Goal: Contribute content: Contribute content

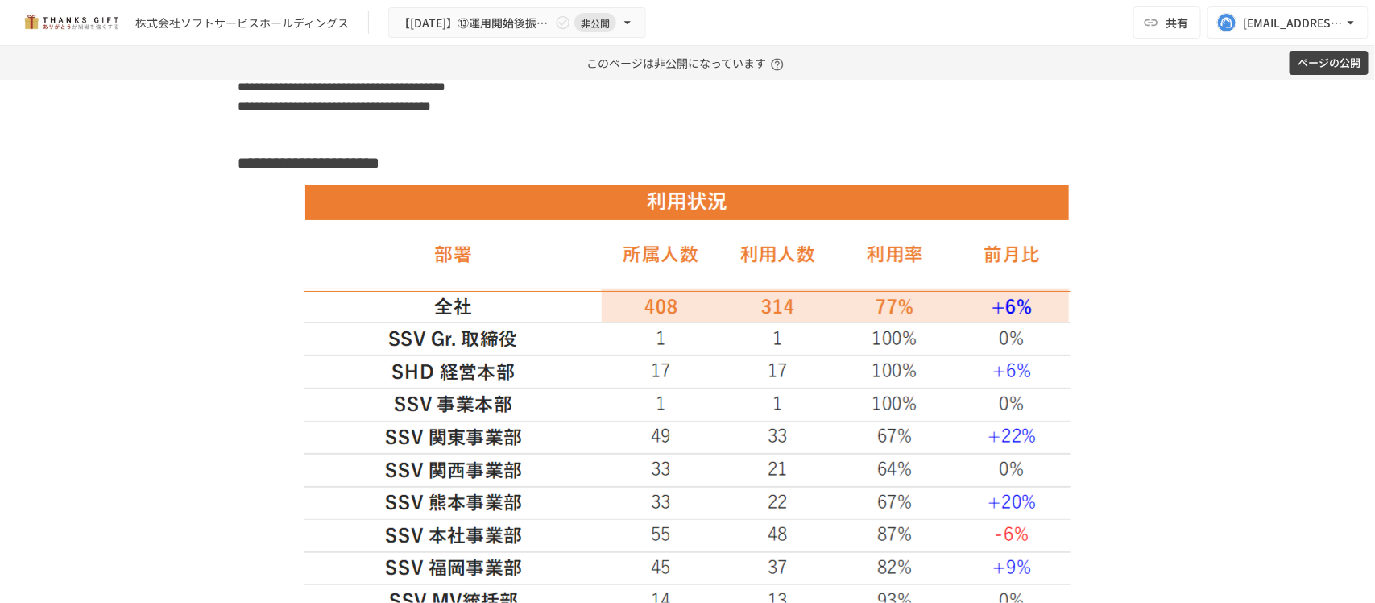
scroll to position [1712, 0]
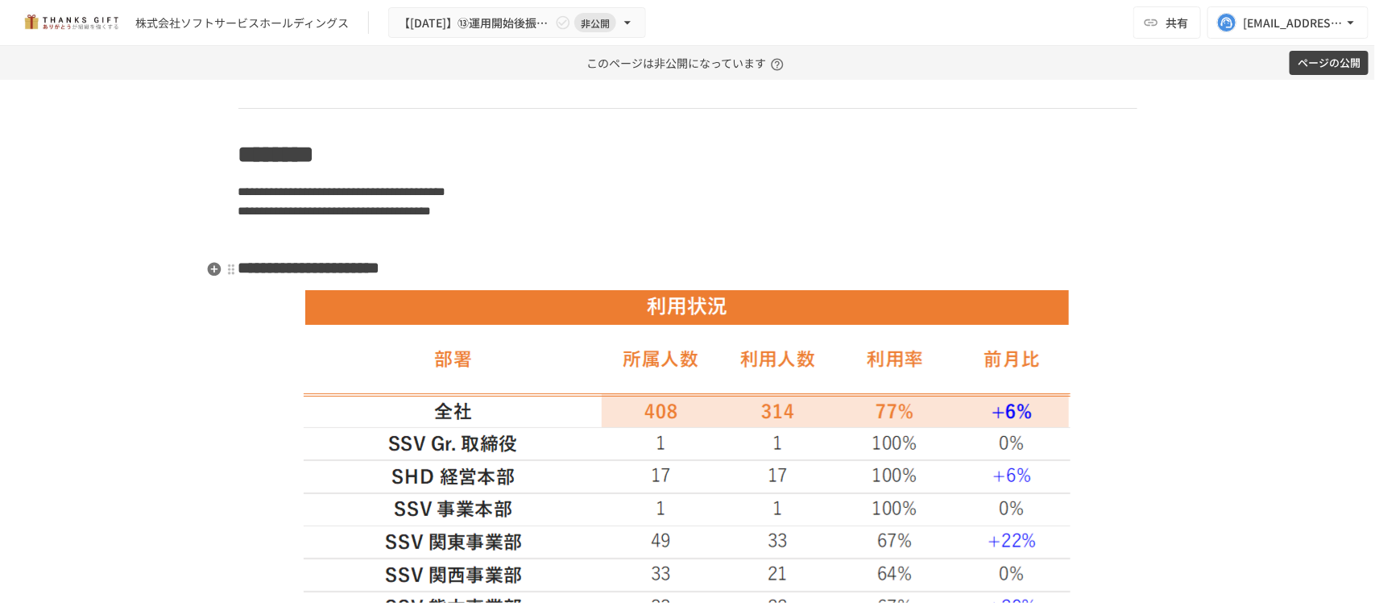
click at [380, 274] on strong "**********" at bounding box center [322, 267] width 116 height 16
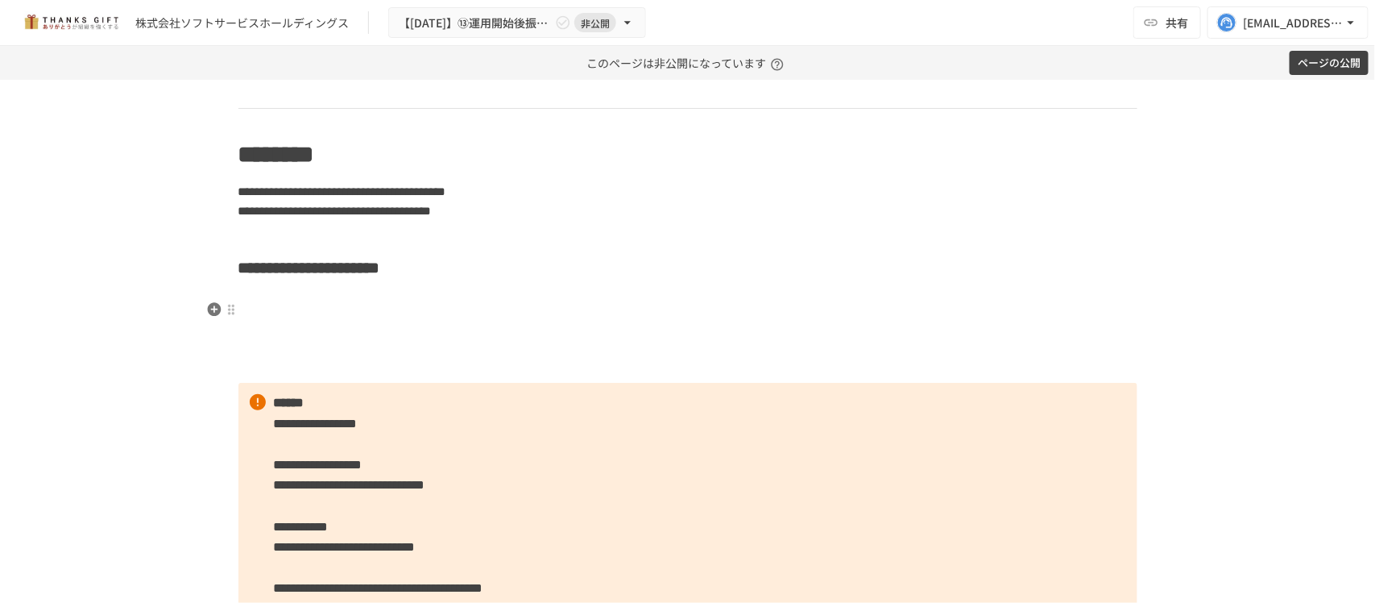
click at [291, 299] on h3 at bounding box center [688, 307] width 899 height 27
click at [211, 308] on icon "button" at bounding box center [214, 309] width 14 height 14
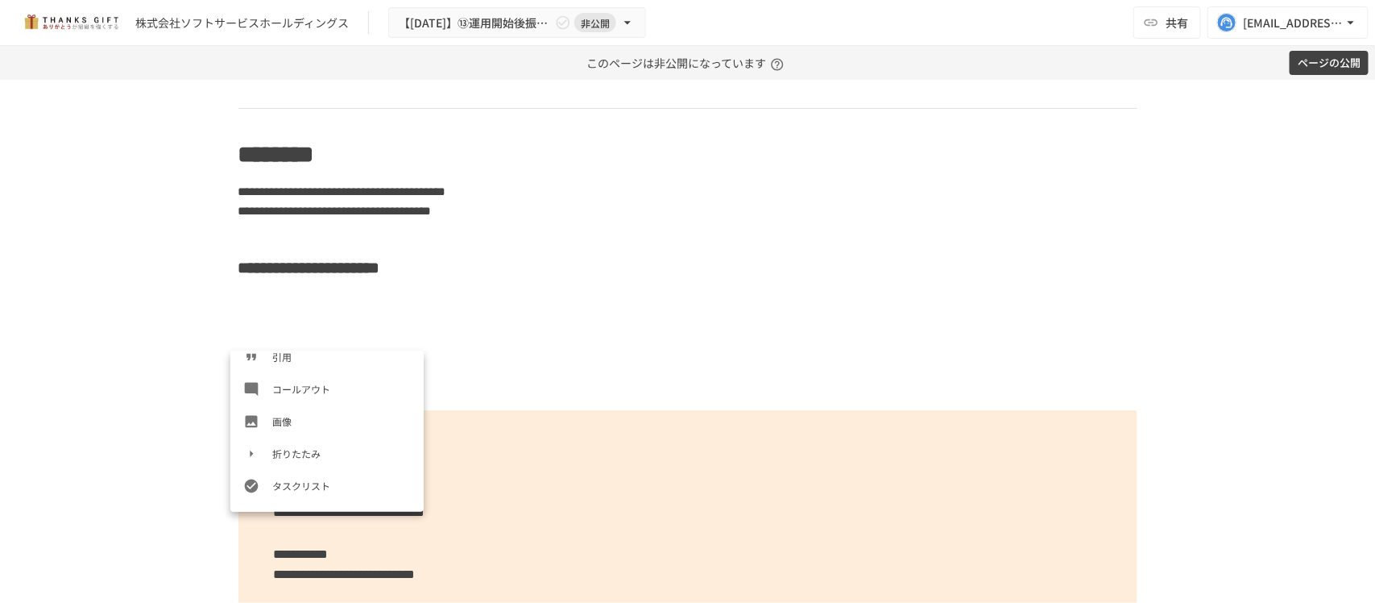
scroll to position [271, 0]
click at [309, 421] on span "画像" at bounding box center [341, 417] width 139 height 15
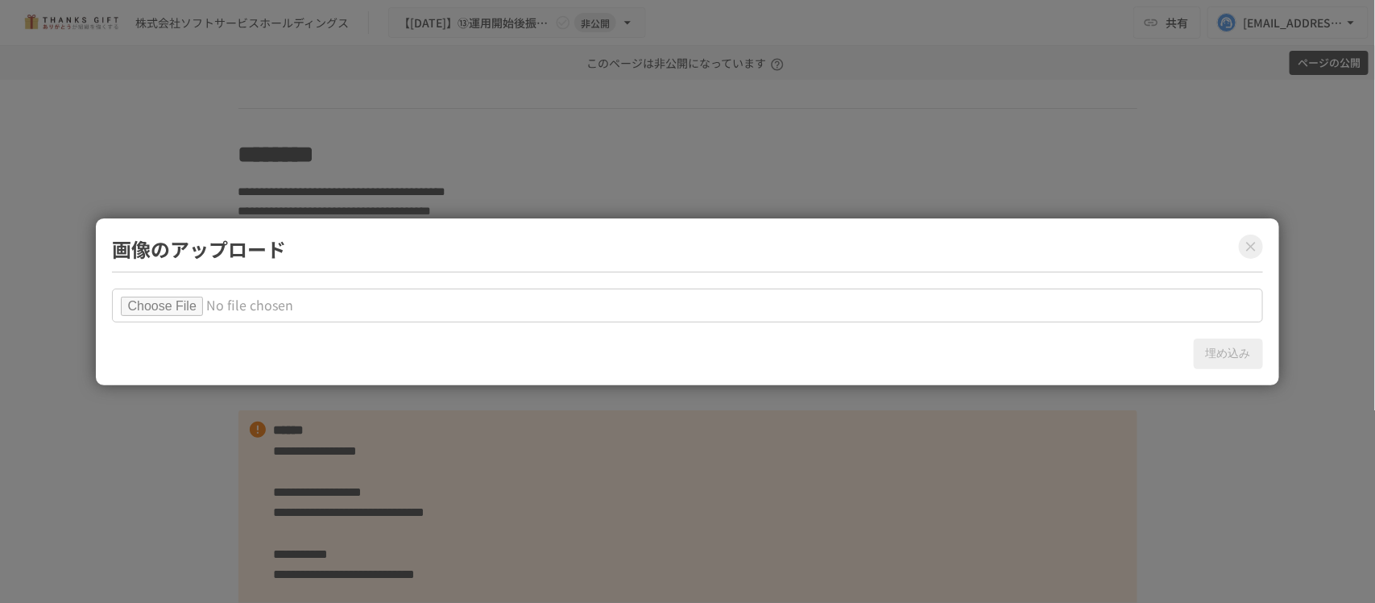
click at [172, 307] on input "file" at bounding box center [687, 305] width 1151 height 34
type input "**********"
click at [1223, 352] on button "埋め込み" at bounding box center [1228, 353] width 69 height 31
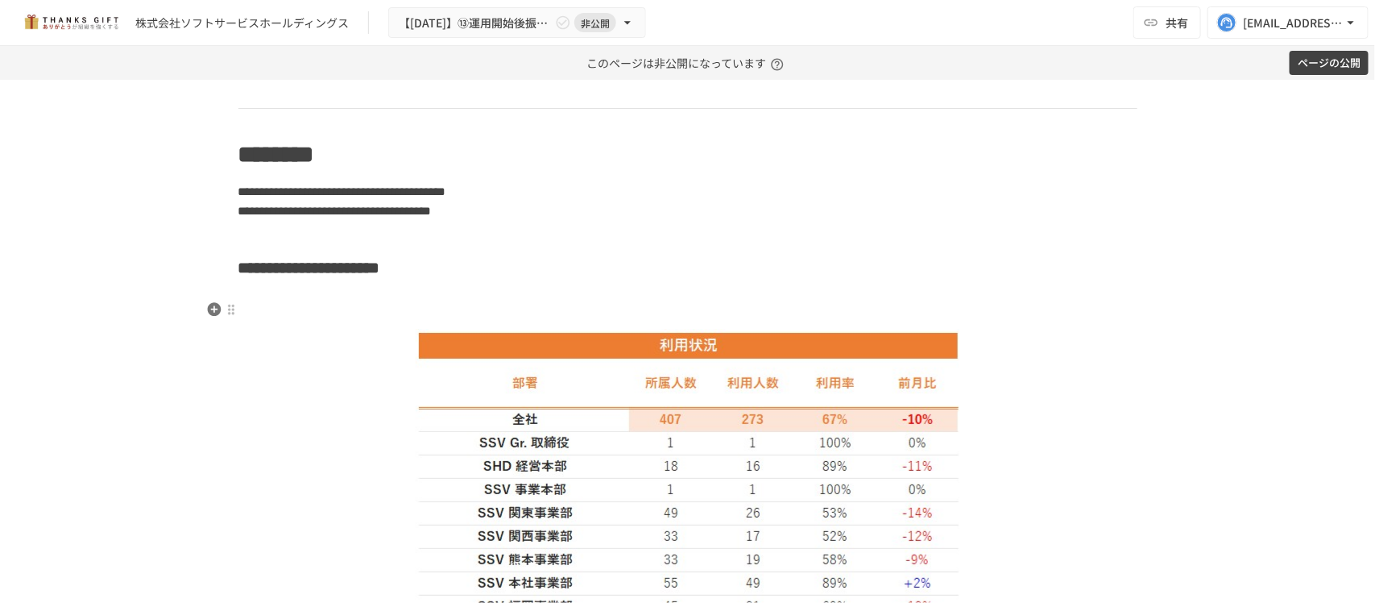
click at [513, 296] on h3 at bounding box center [688, 307] width 899 height 27
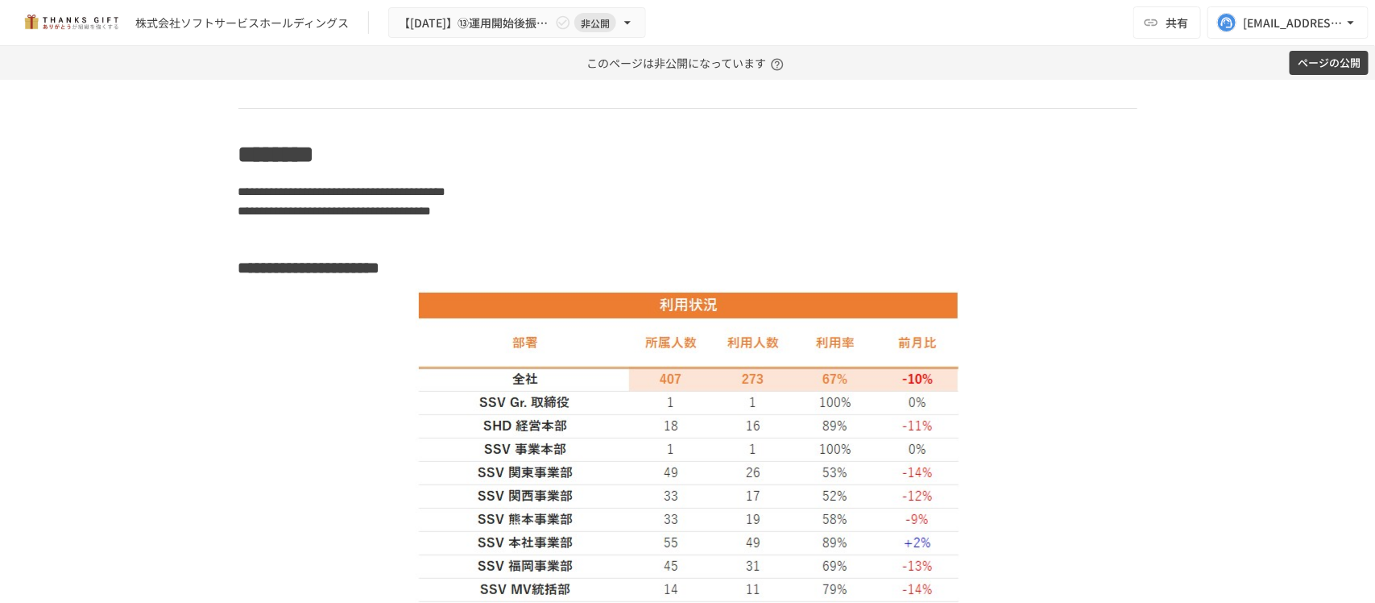
scroll to position [2014, 0]
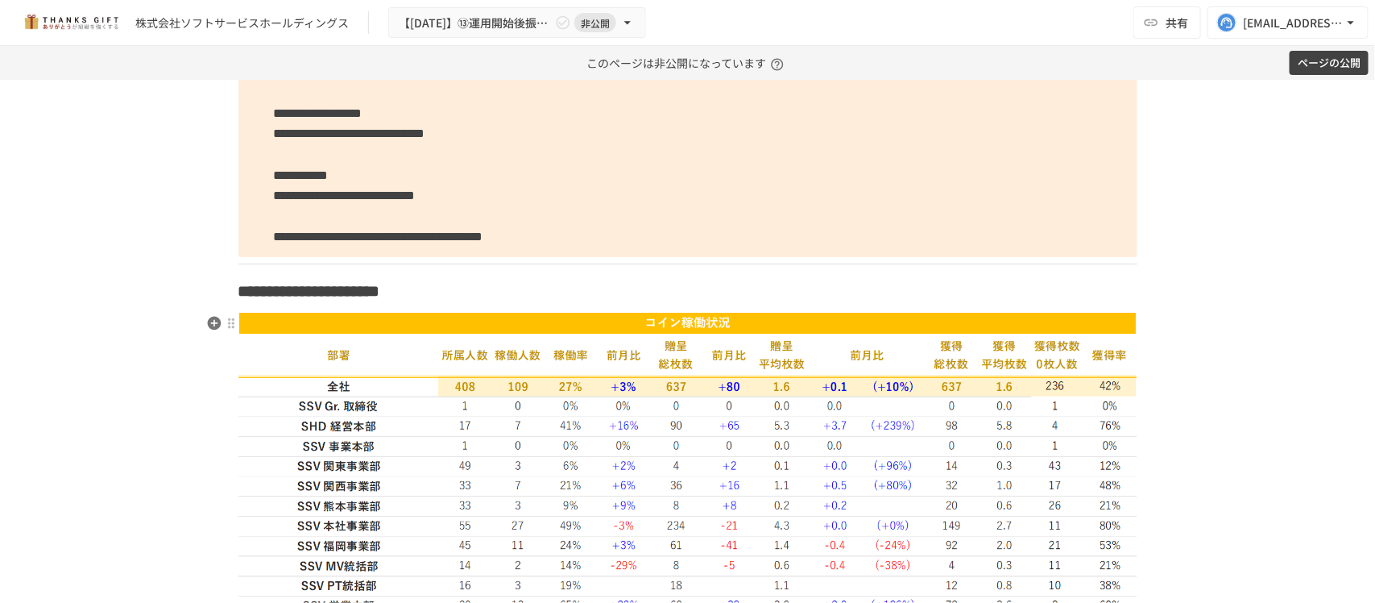
scroll to position [2619, 0]
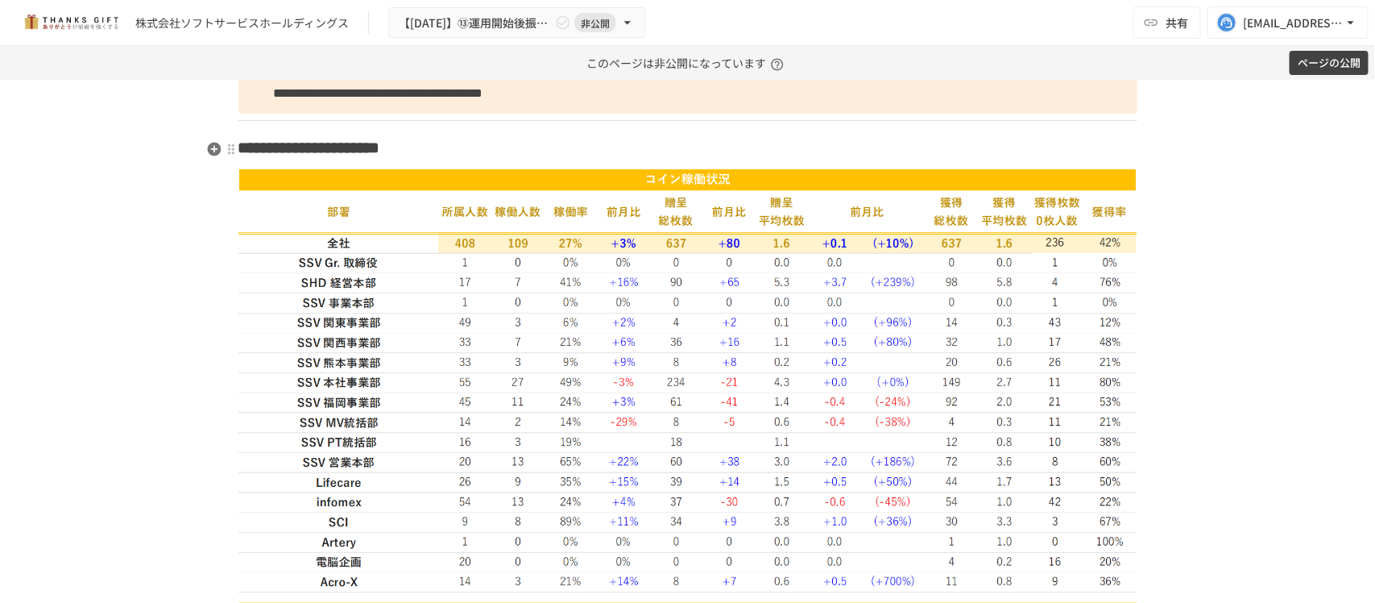
drag, startPoint x: 403, startPoint y: 150, endPoint x: 455, endPoint y: 151, distance: 52.4
click at [380, 150] on strong "**********" at bounding box center [310, 147] width 142 height 16
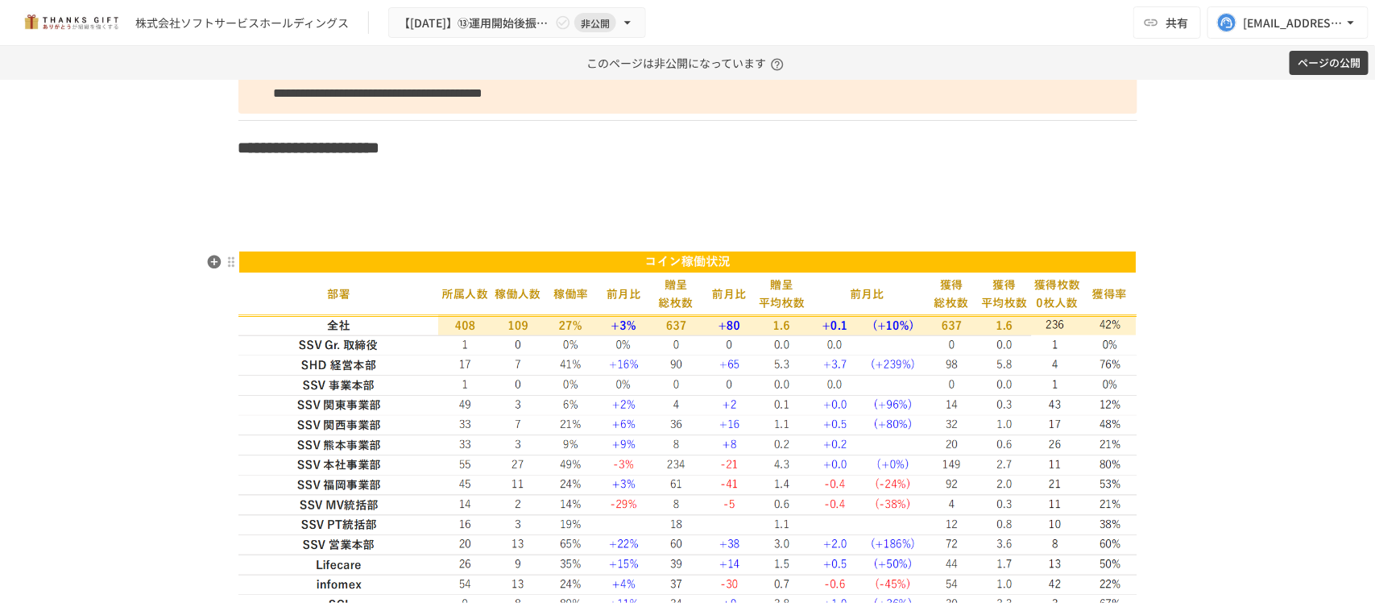
click at [554, 330] on img at bounding box center [688, 463] width 899 height 425
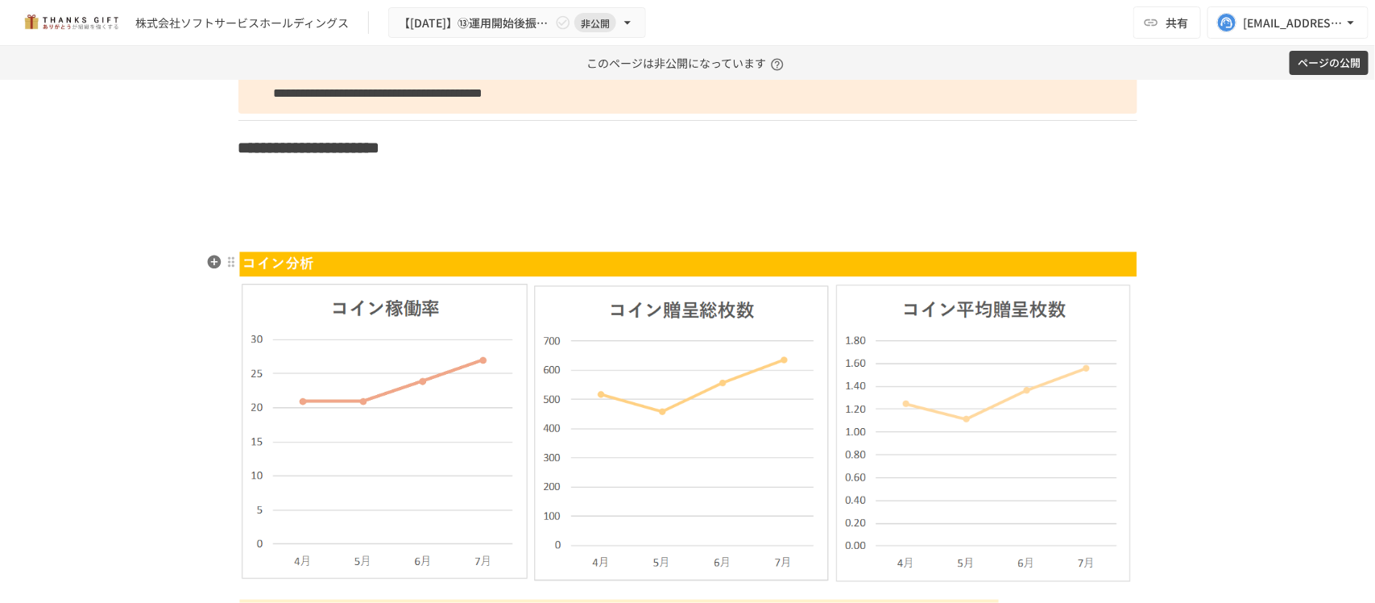
click at [351, 330] on img at bounding box center [688, 488] width 899 height 475
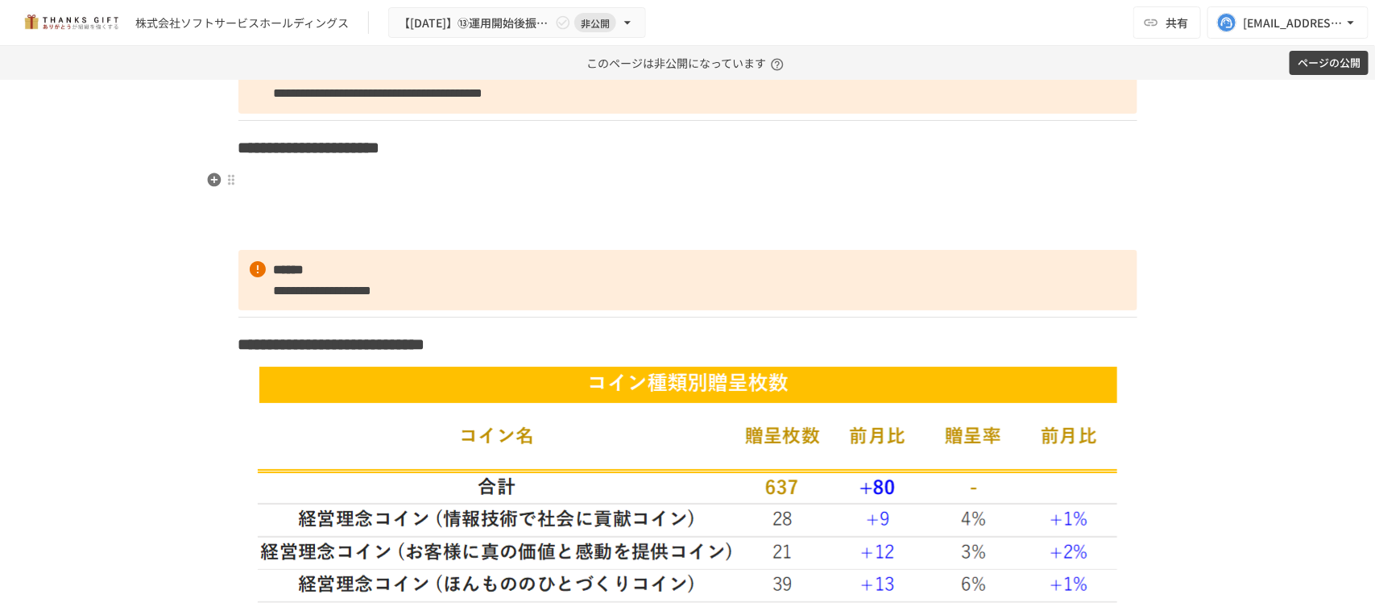
click at [242, 177] on p at bounding box center [688, 178] width 899 height 21
drag, startPoint x: 199, startPoint y: 177, endPoint x: 220, endPoint y: 188, distance: 23.4
click at [206, 178] on icon "button" at bounding box center [214, 180] width 16 height 16
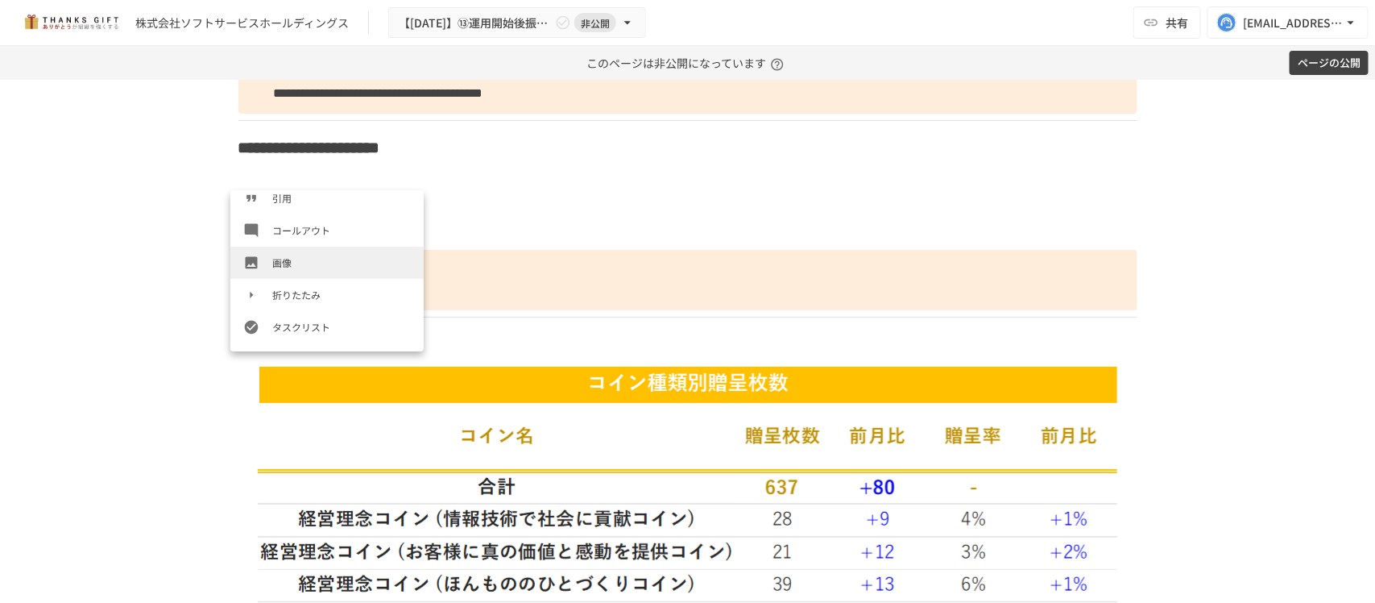
scroll to position [267, 0]
click at [299, 263] on span "画像" at bounding box center [341, 261] width 139 height 15
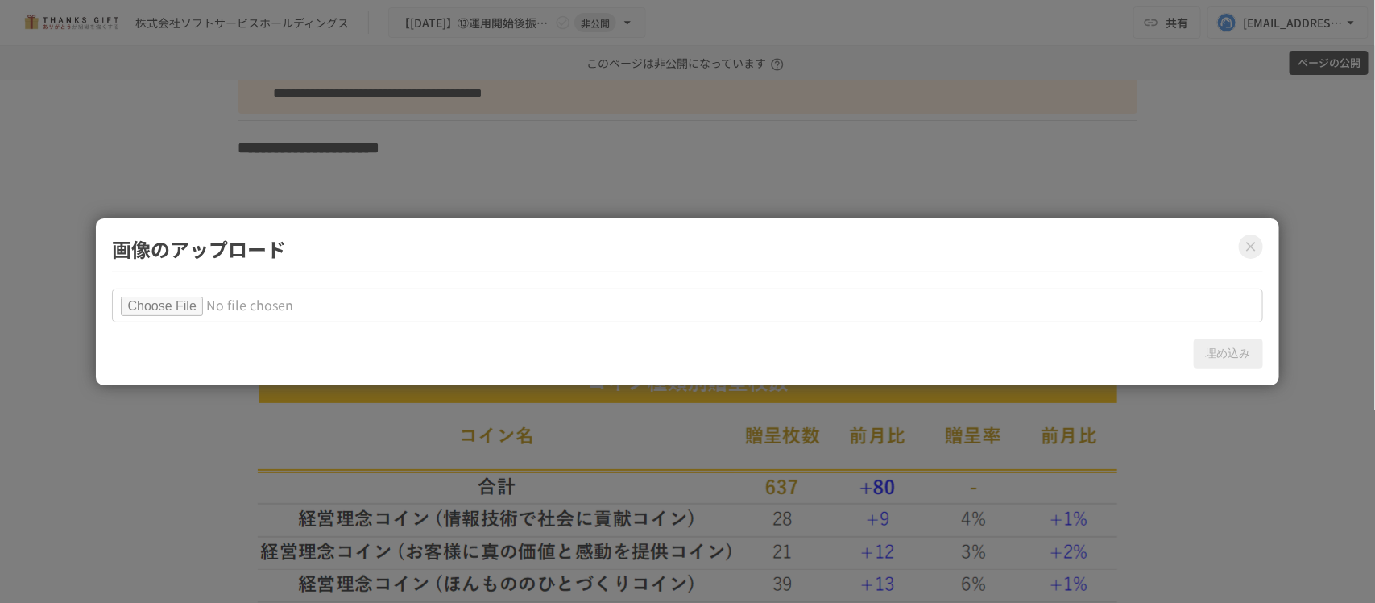
click at [143, 301] on input "file" at bounding box center [687, 305] width 1151 height 34
type input "**********"
click at [1222, 352] on button "埋め込み" at bounding box center [1228, 353] width 69 height 31
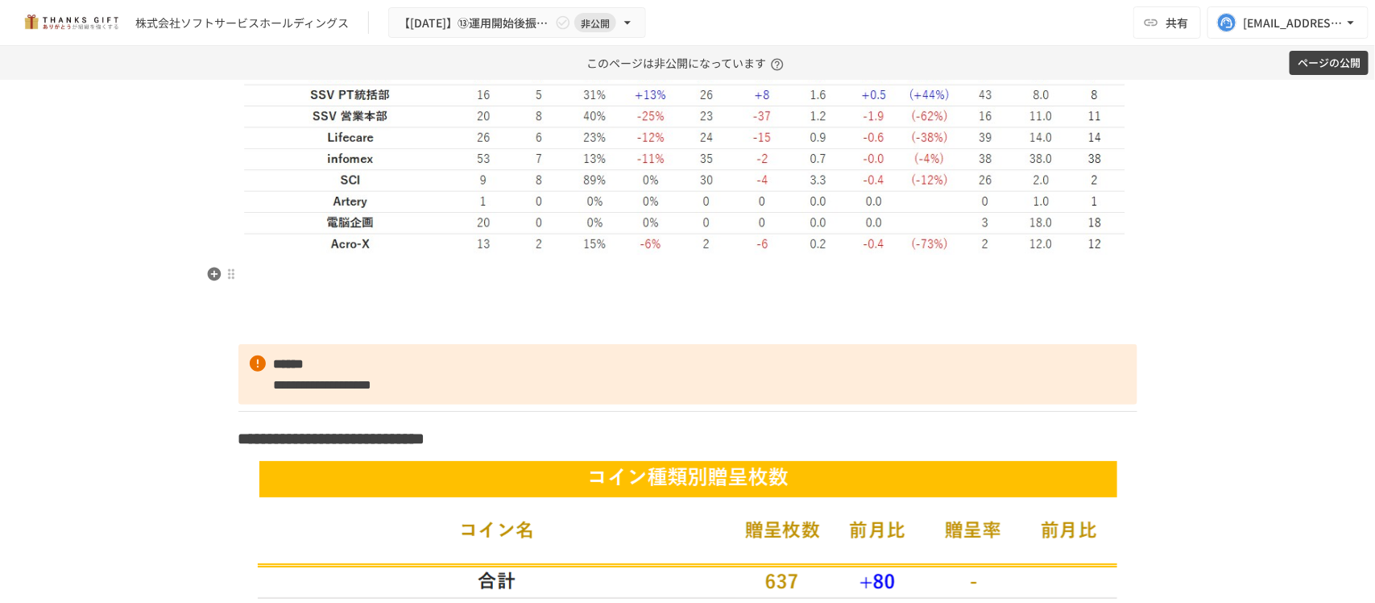
scroll to position [3022, 0]
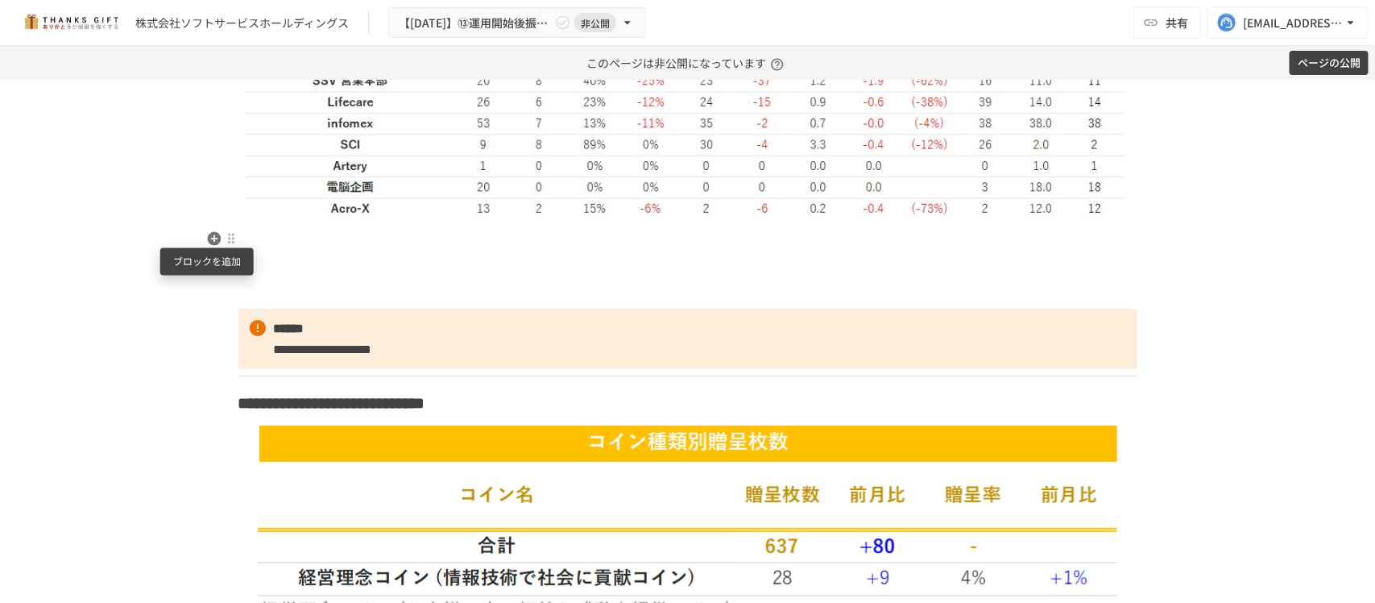
click at [208, 239] on icon "button" at bounding box center [214, 238] width 16 height 16
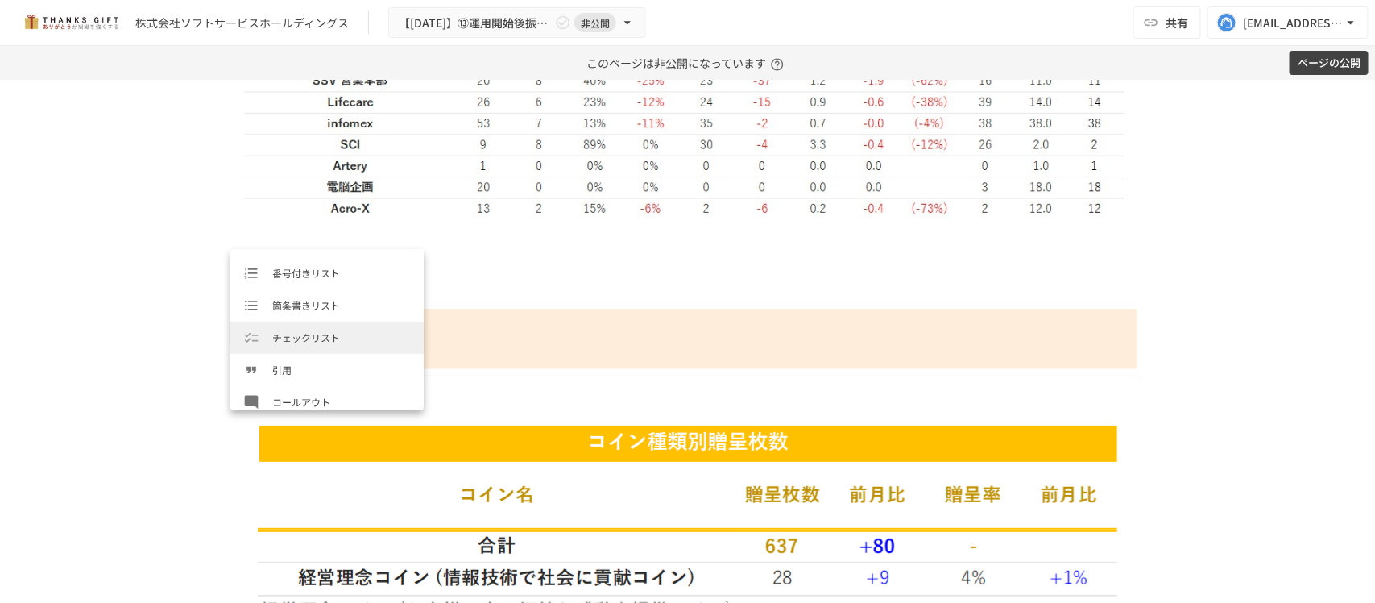
scroll to position [302, 0]
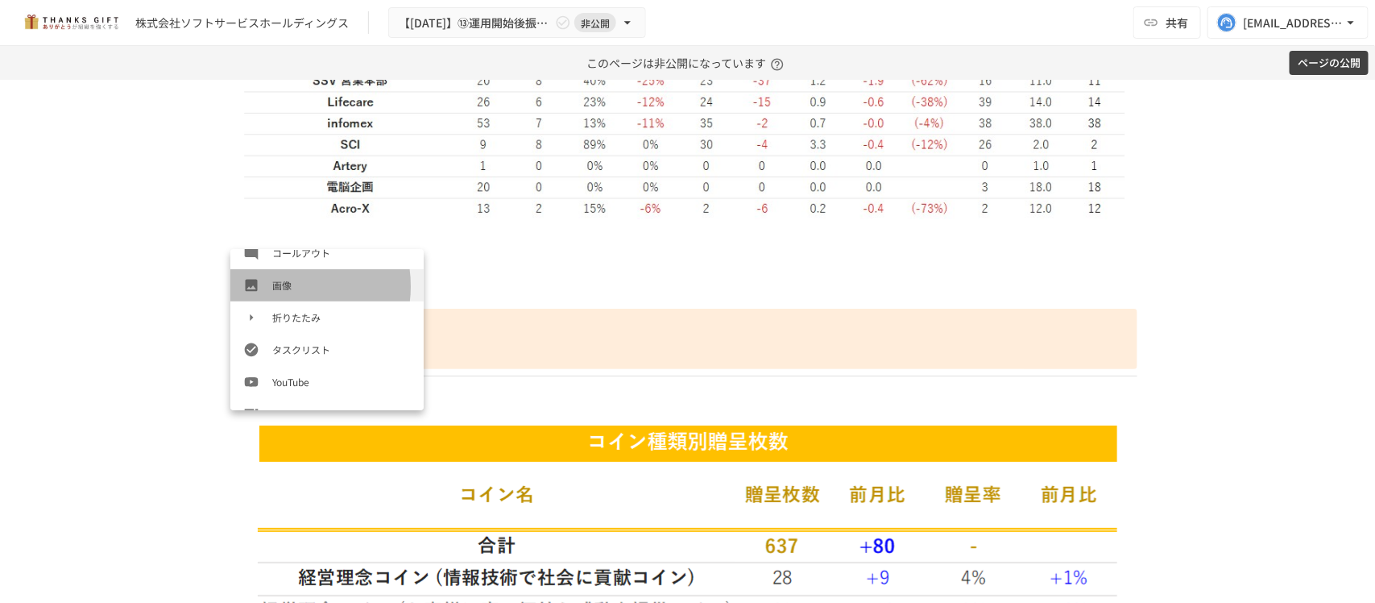
click at [288, 286] on span "画像" at bounding box center [341, 284] width 139 height 15
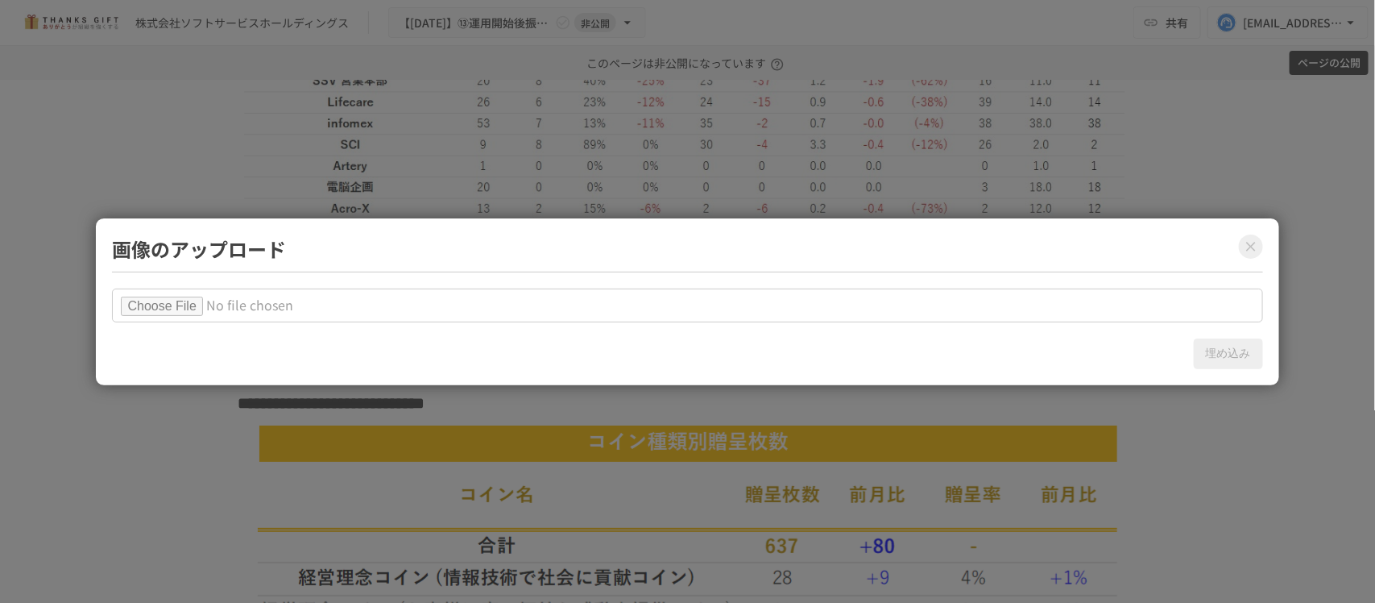
click at [166, 305] on input "file" at bounding box center [687, 305] width 1151 height 34
type input "**********"
click at [1235, 353] on button "埋め込み" at bounding box center [1228, 353] width 69 height 31
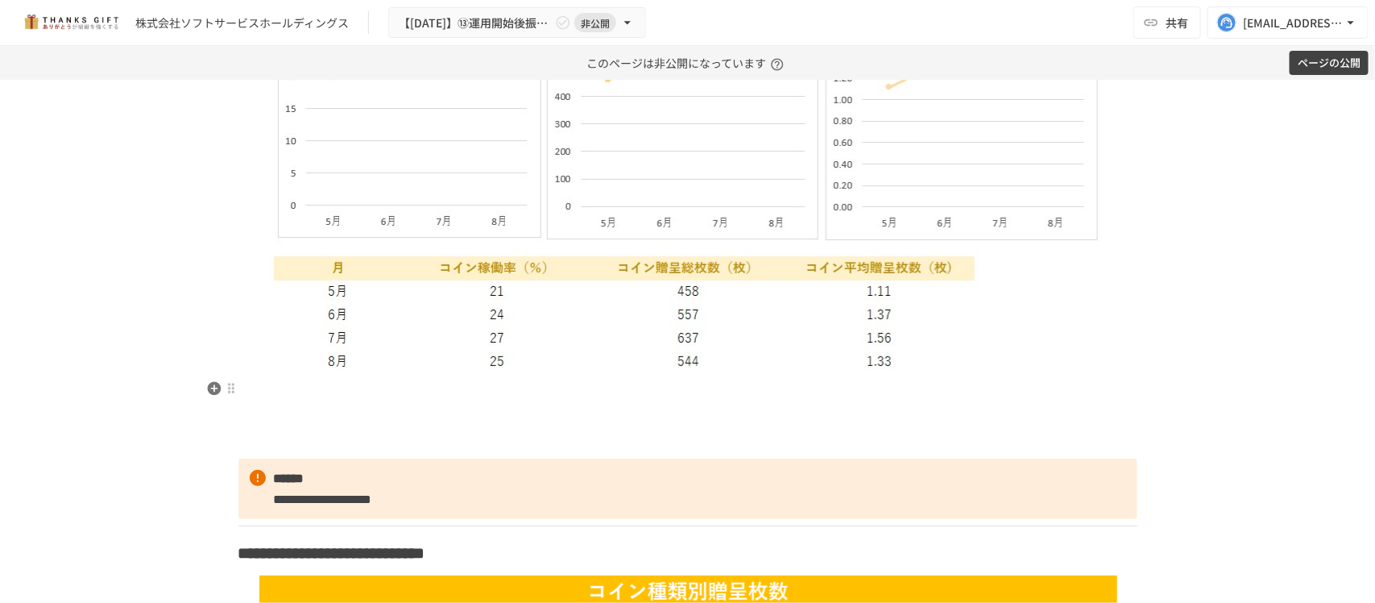
scroll to position [3324, 0]
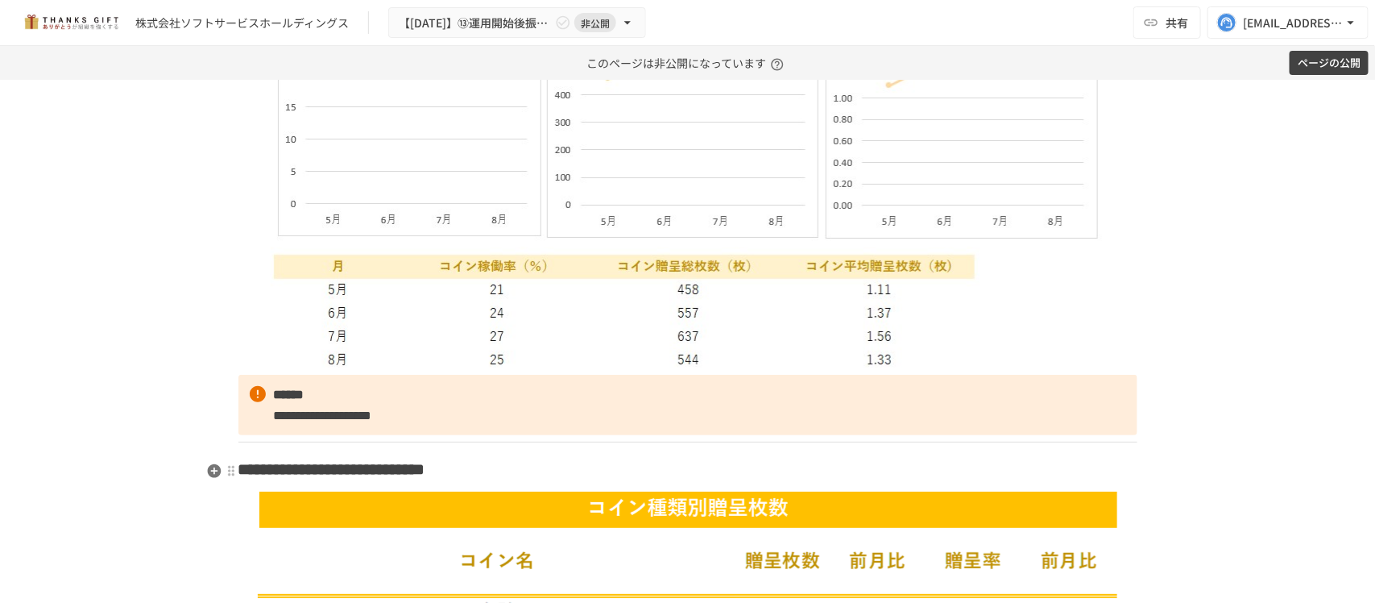
click at [361, 477] on span "**********" at bounding box center [300, 469] width 122 height 16
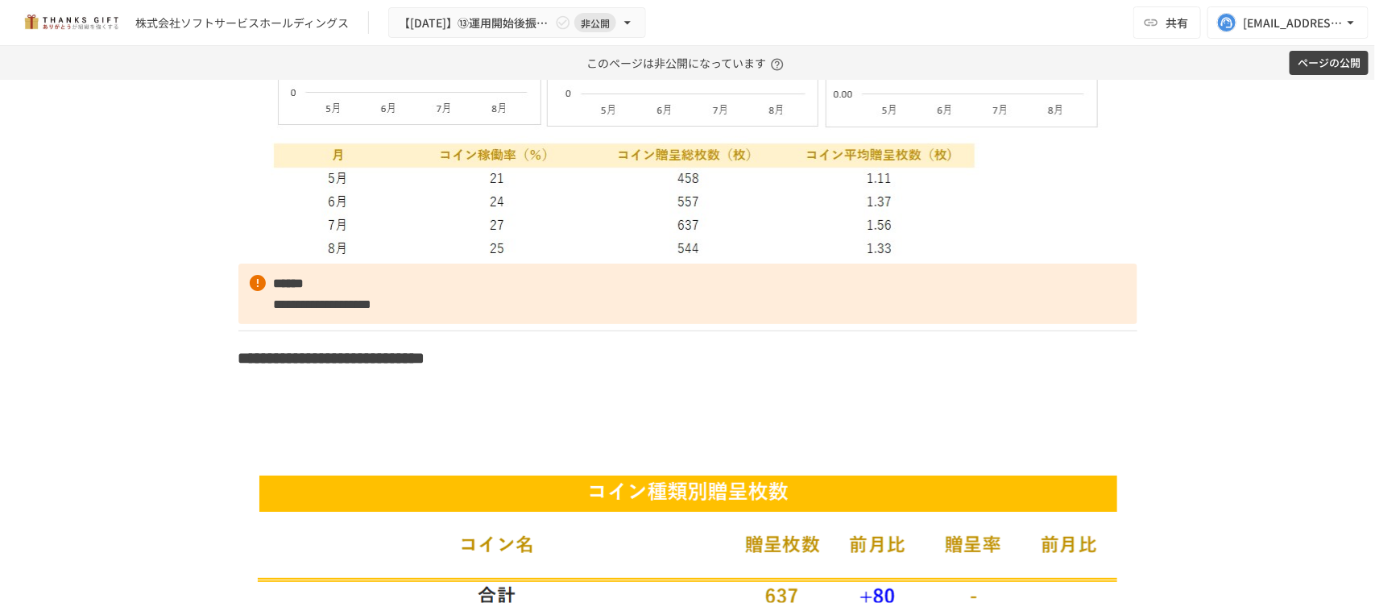
scroll to position [3626, 0]
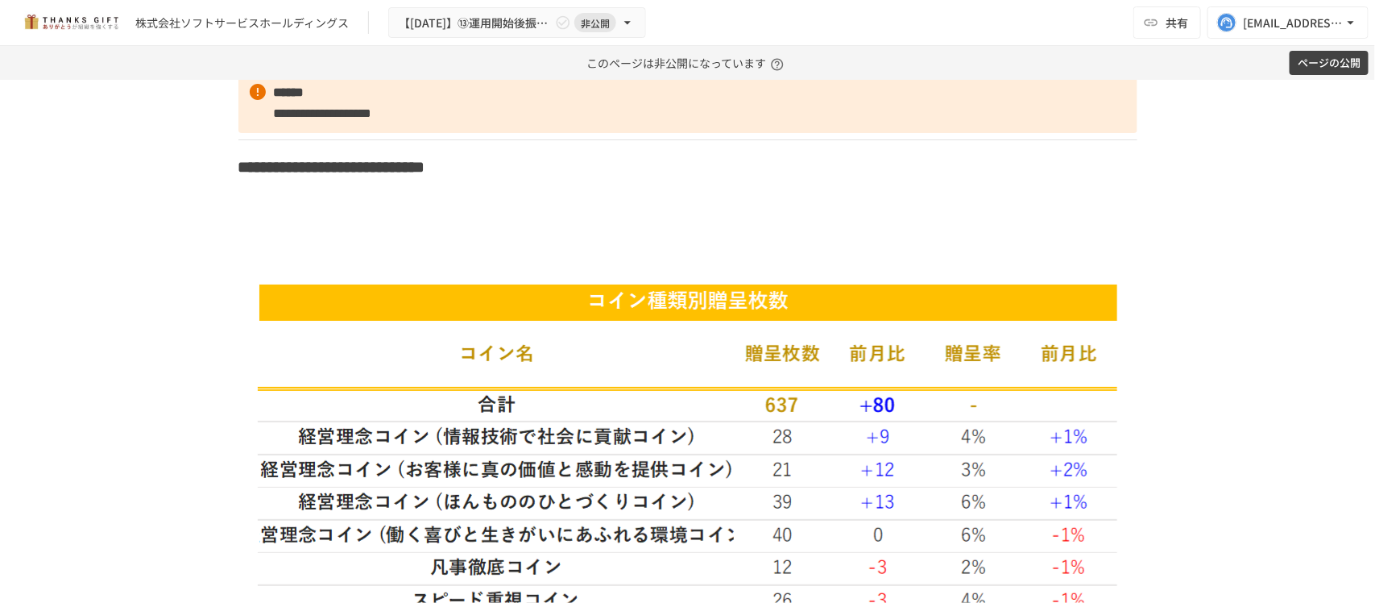
click at [847, 470] on img at bounding box center [688, 565] width 861 height 565
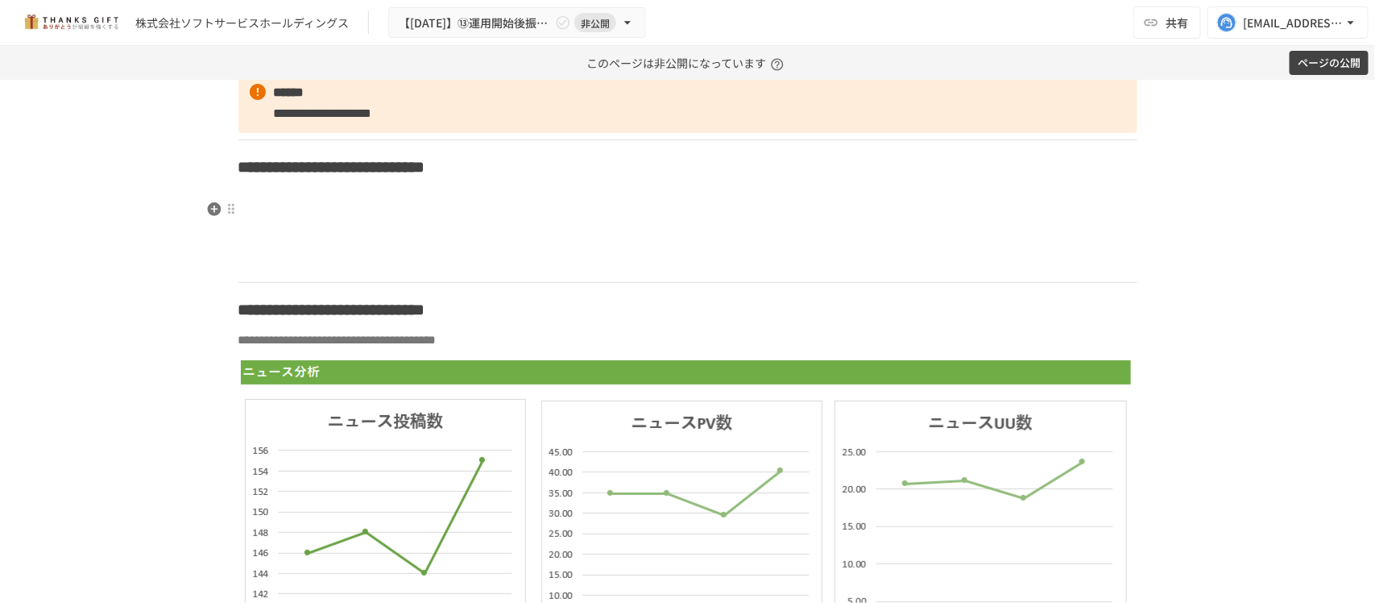
drag, startPoint x: 279, startPoint y: 192, endPoint x: 239, endPoint y: 196, distance: 40.5
click at [207, 203] on icon "button" at bounding box center [214, 209] width 14 height 14
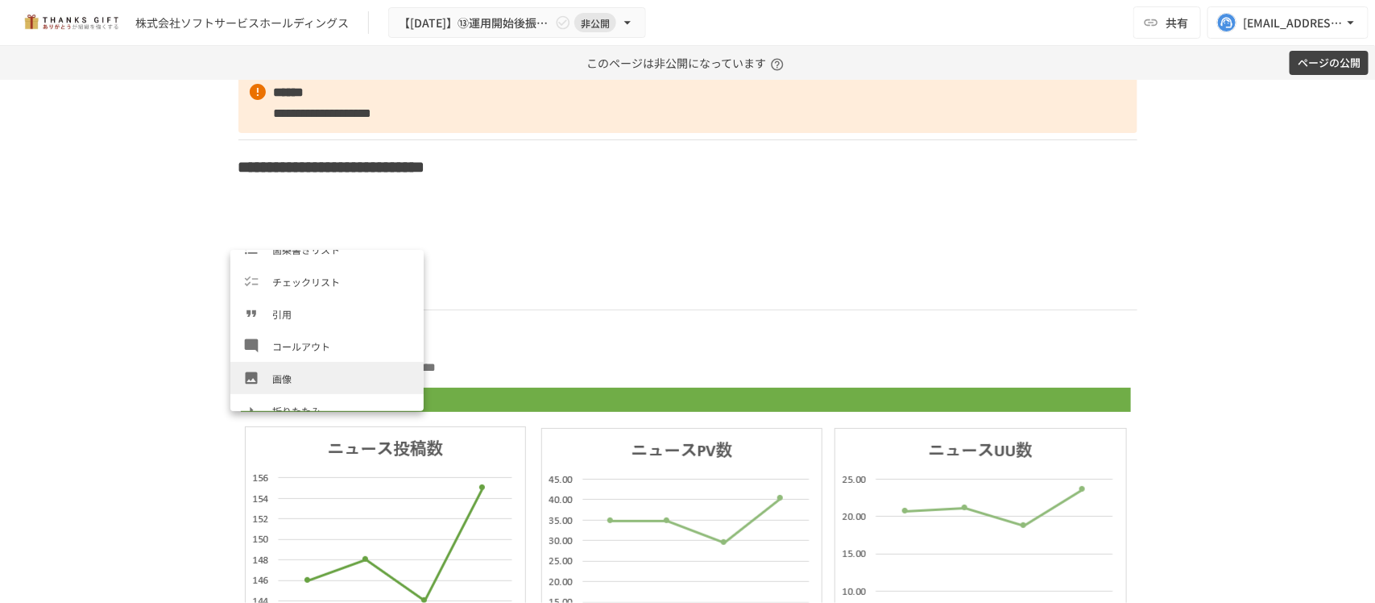
scroll to position [212, 0]
click at [300, 376] on span "画像" at bounding box center [341, 376] width 139 height 15
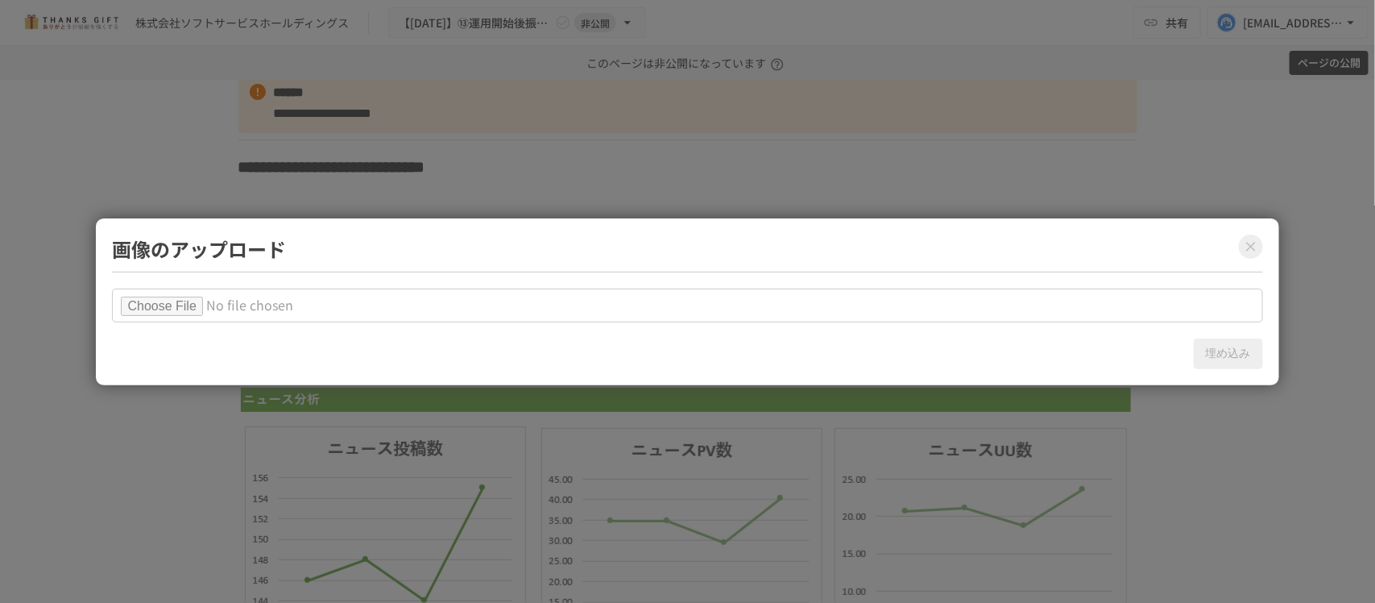
click at [199, 312] on input "file" at bounding box center [687, 305] width 1151 height 34
type input "**********"
click at [1226, 352] on button "埋め込み" at bounding box center [1228, 353] width 69 height 31
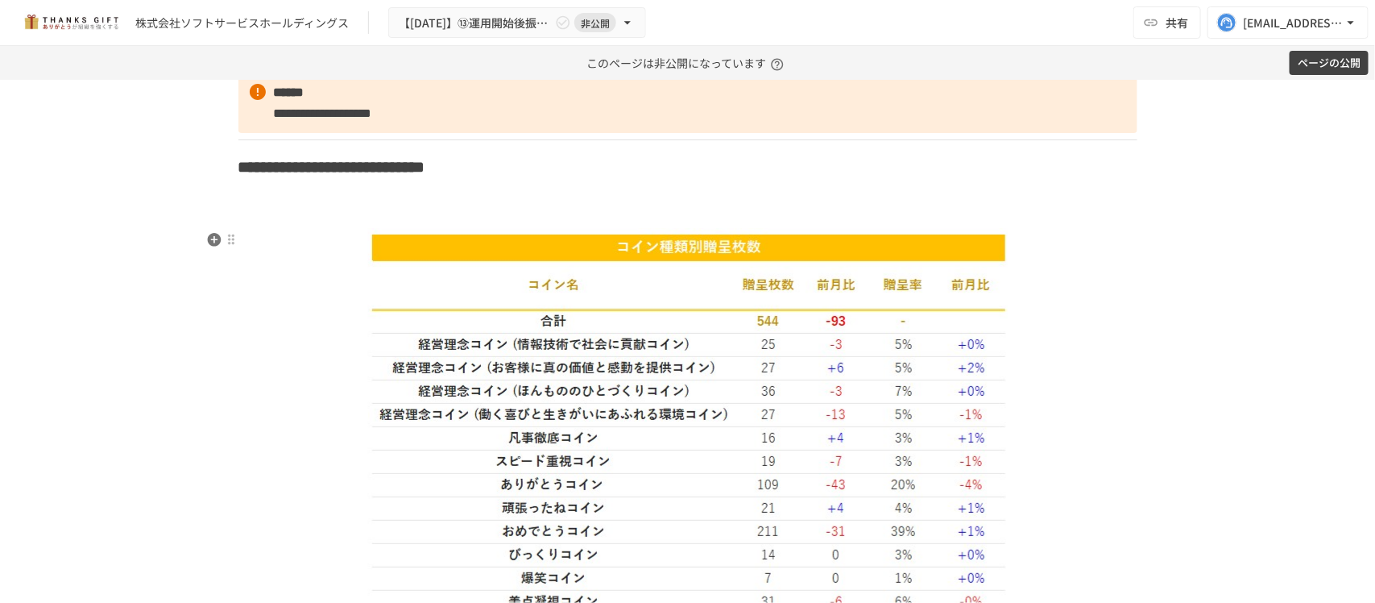
click at [589, 218] on h3 at bounding box center [688, 206] width 899 height 27
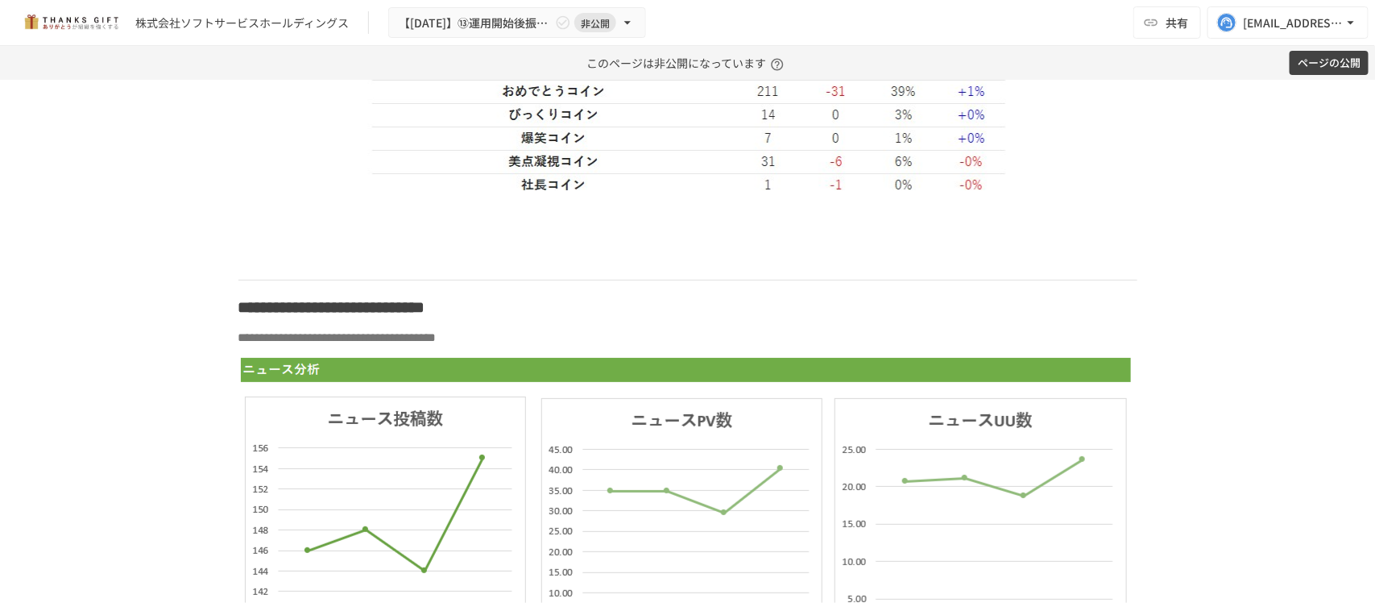
scroll to position [4029, 0]
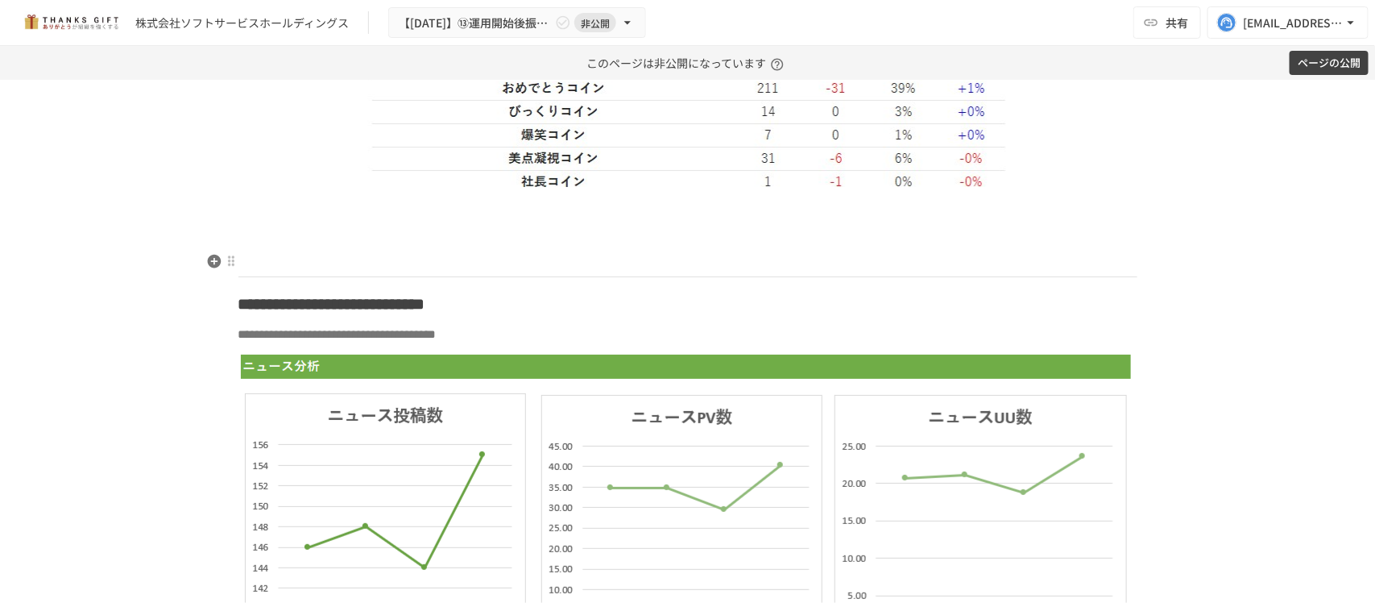
click at [582, 259] on p at bounding box center [688, 259] width 899 height 21
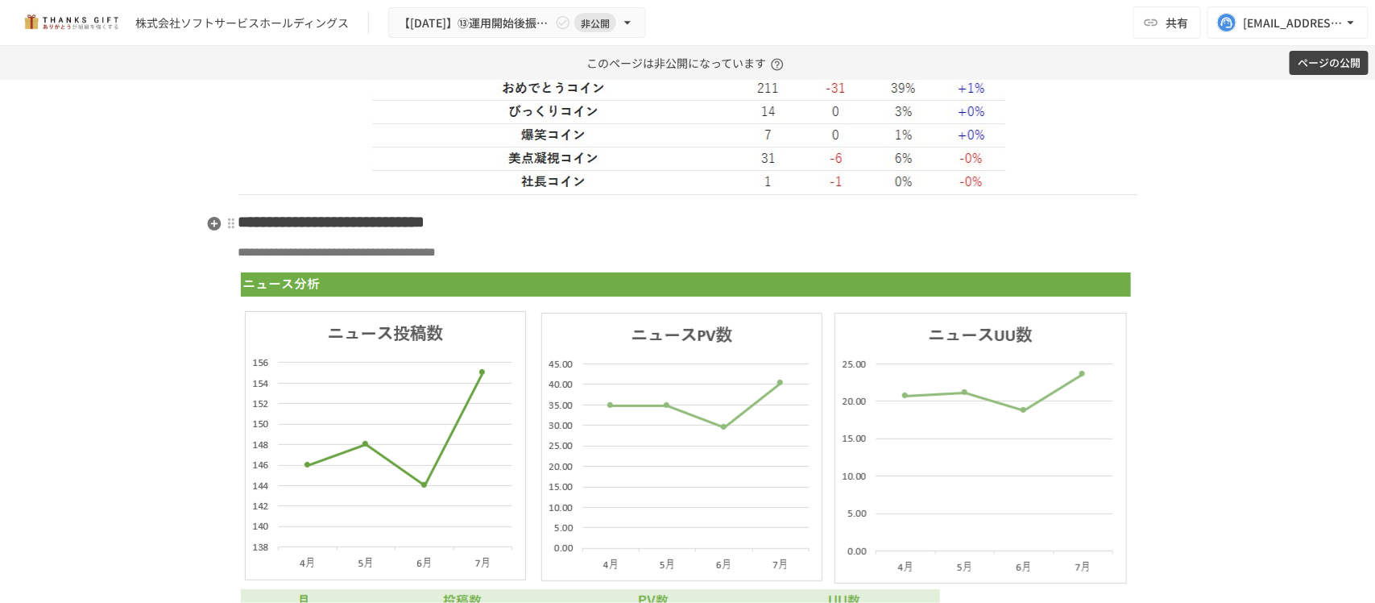
click at [425, 226] on strong "**********" at bounding box center [338, 222] width 174 height 16
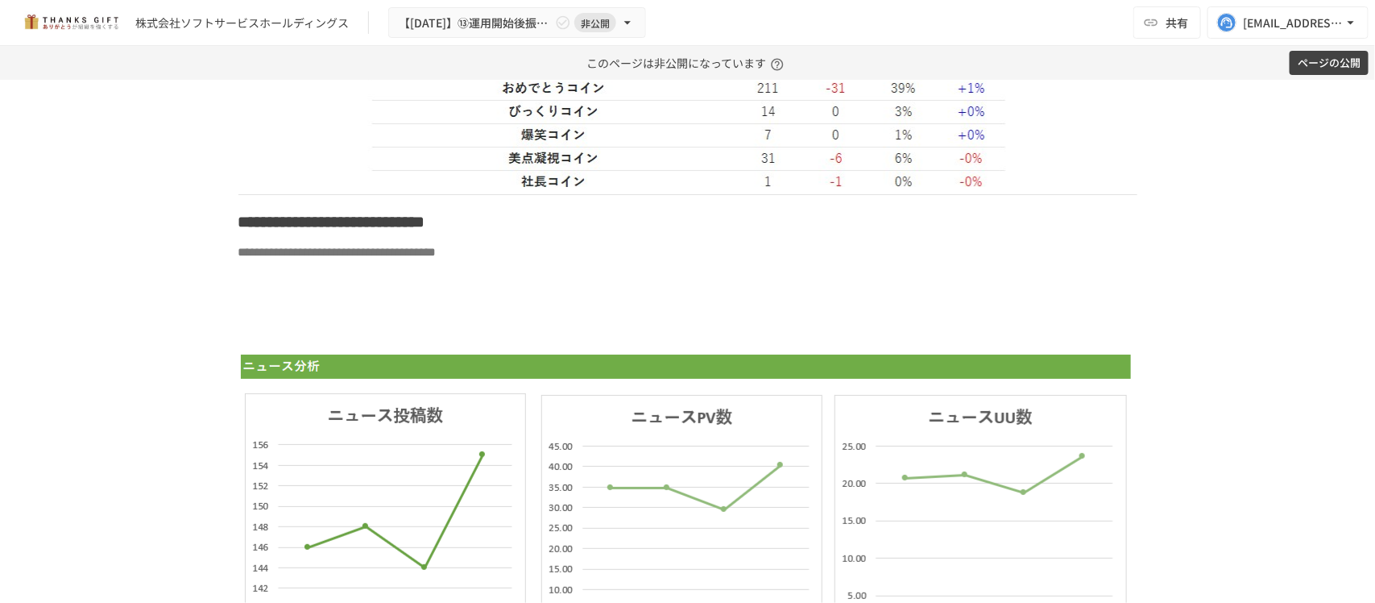
scroll to position [4331, 0]
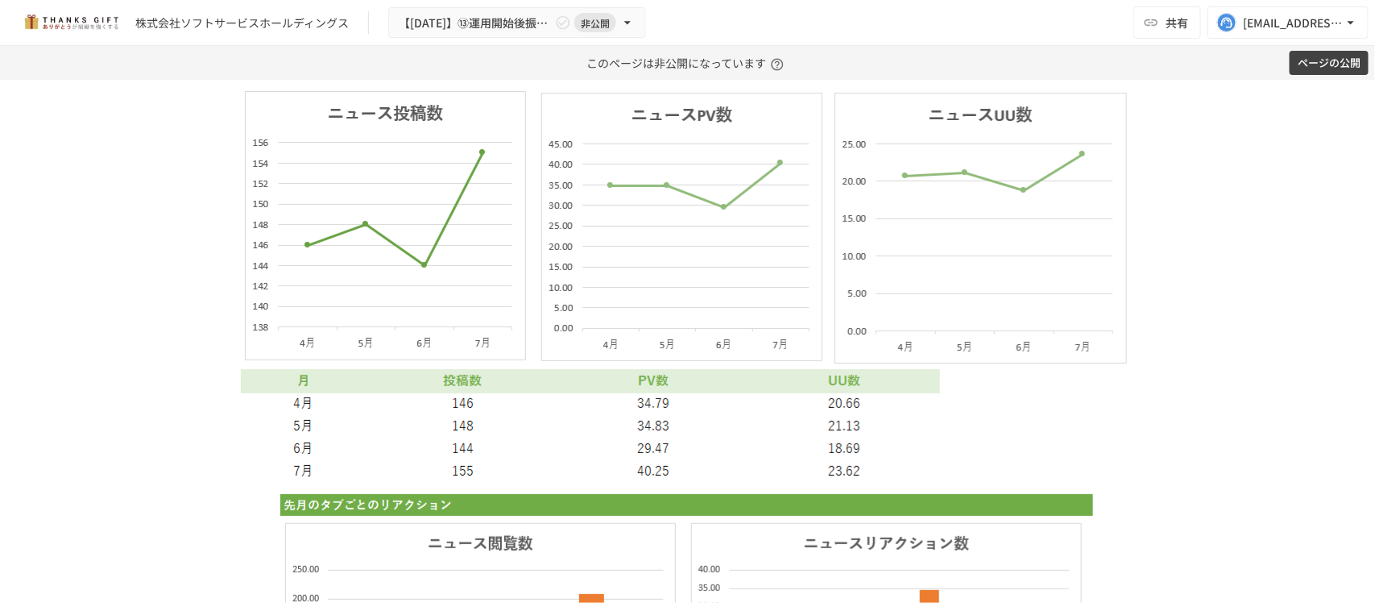
click at [765, 267] on img at bounding box center [688, 267] width 894 height 434
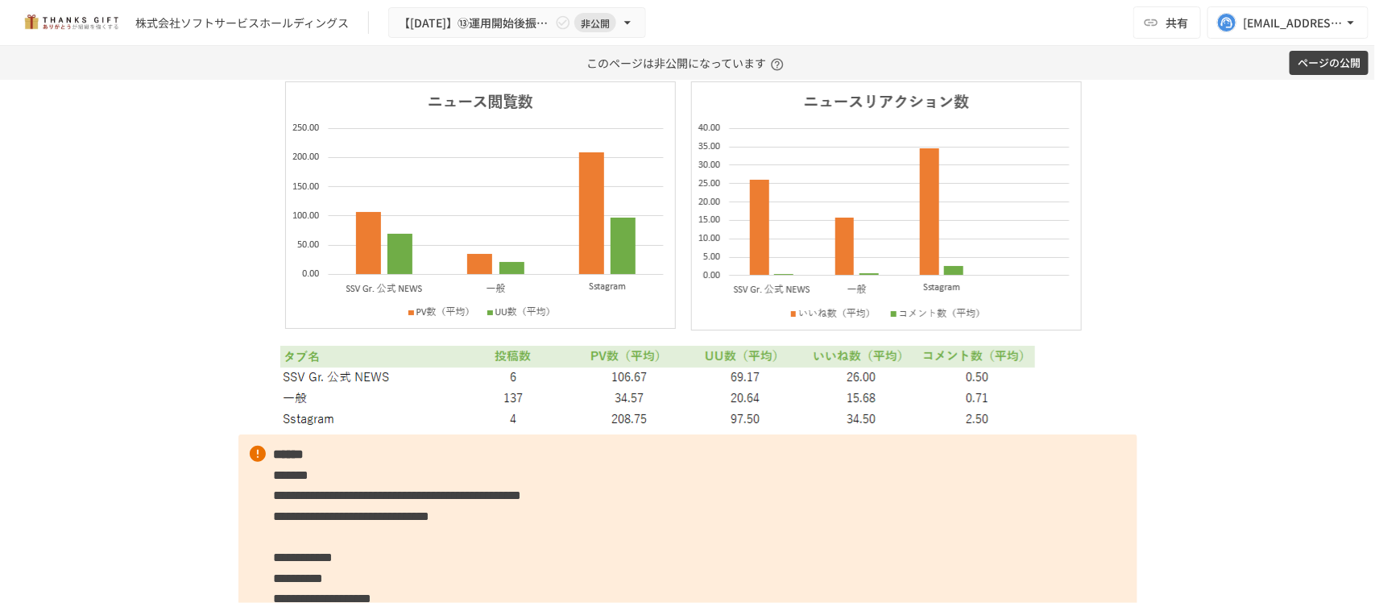
scroll to position [3889, 0]
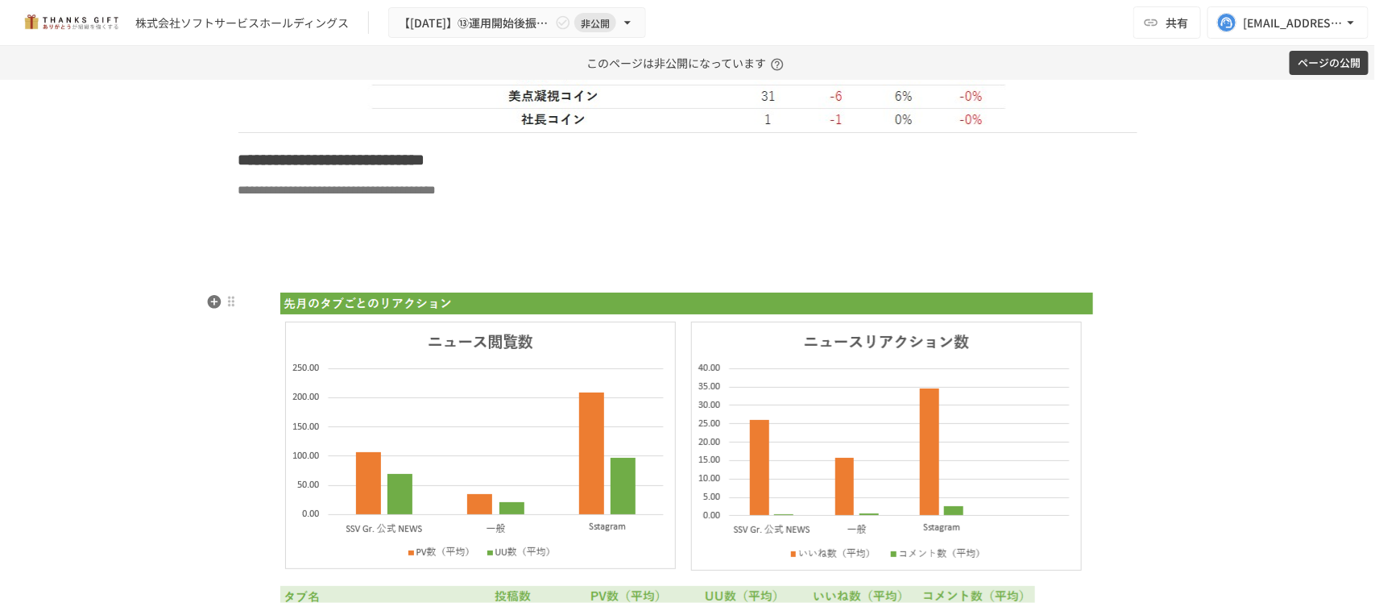
click at [643, 371] on img at bounding box center [688, 478] width 818 height 377
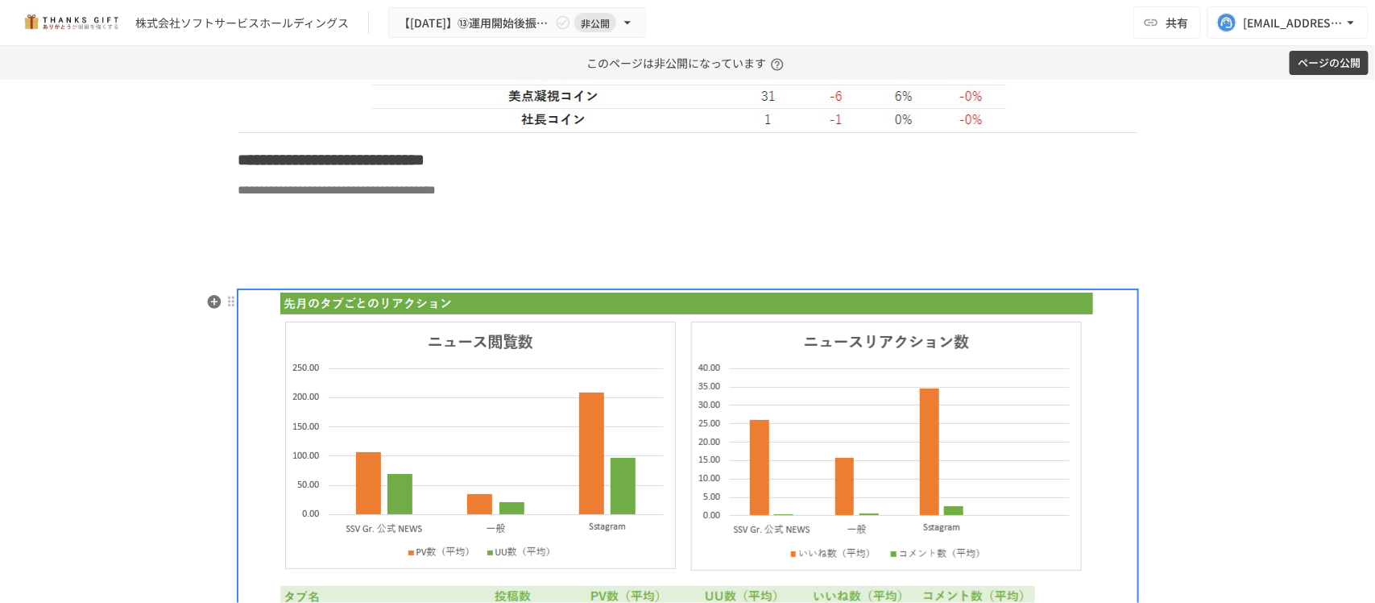
scroll to position [4091, 0]
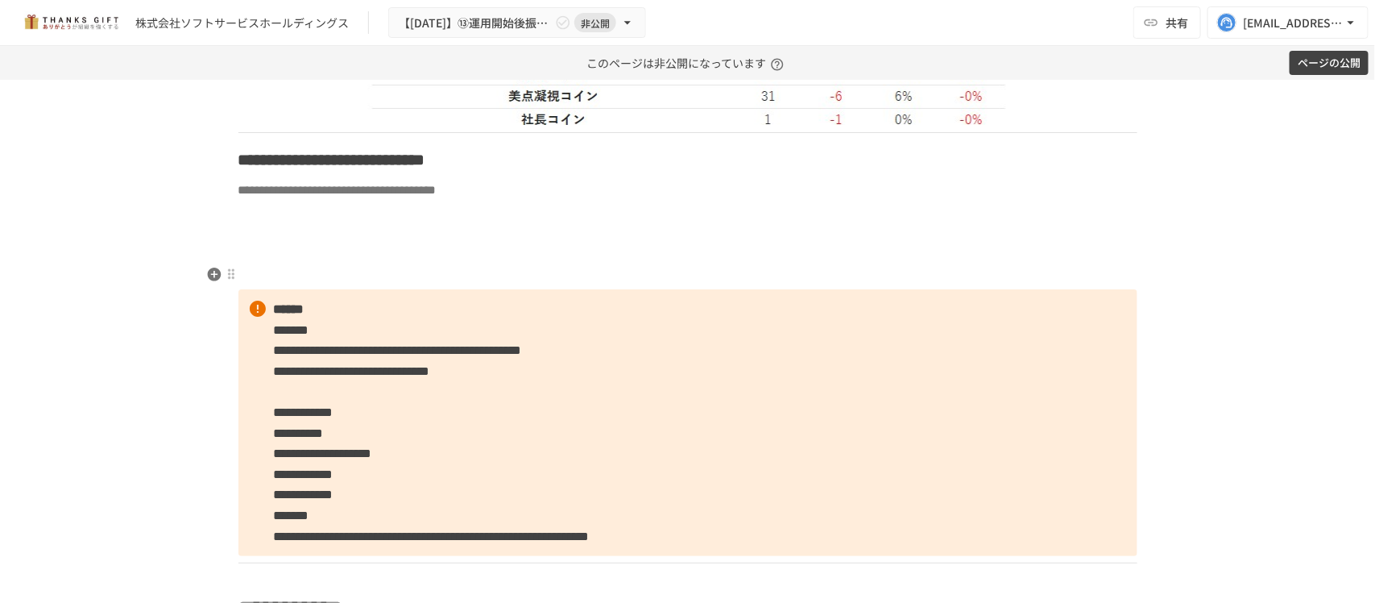
click at [487, 270] on p at bounding box center [688, 272] width 899 height 21
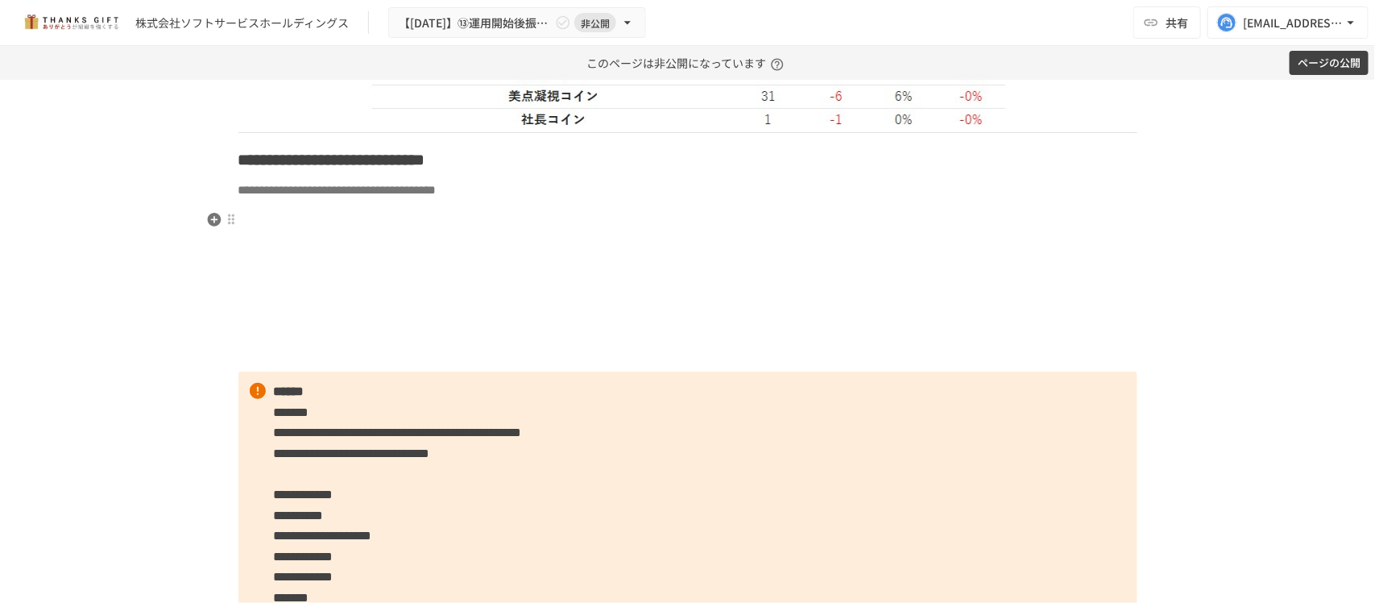
click at [351, 224] on p at bounding box center [688, 217] width 899 height 21
click at [210, 218] on icon "button" at bounding box center [214, 219] width 16 height 16
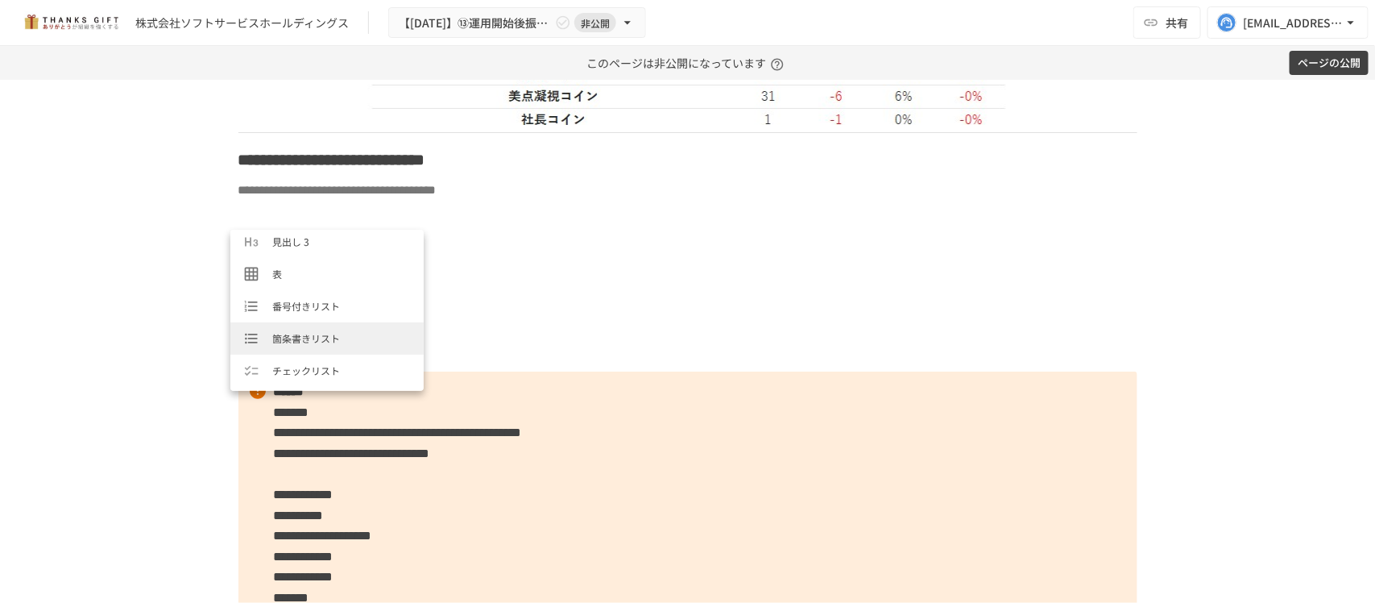
scroll to position [201, 0]
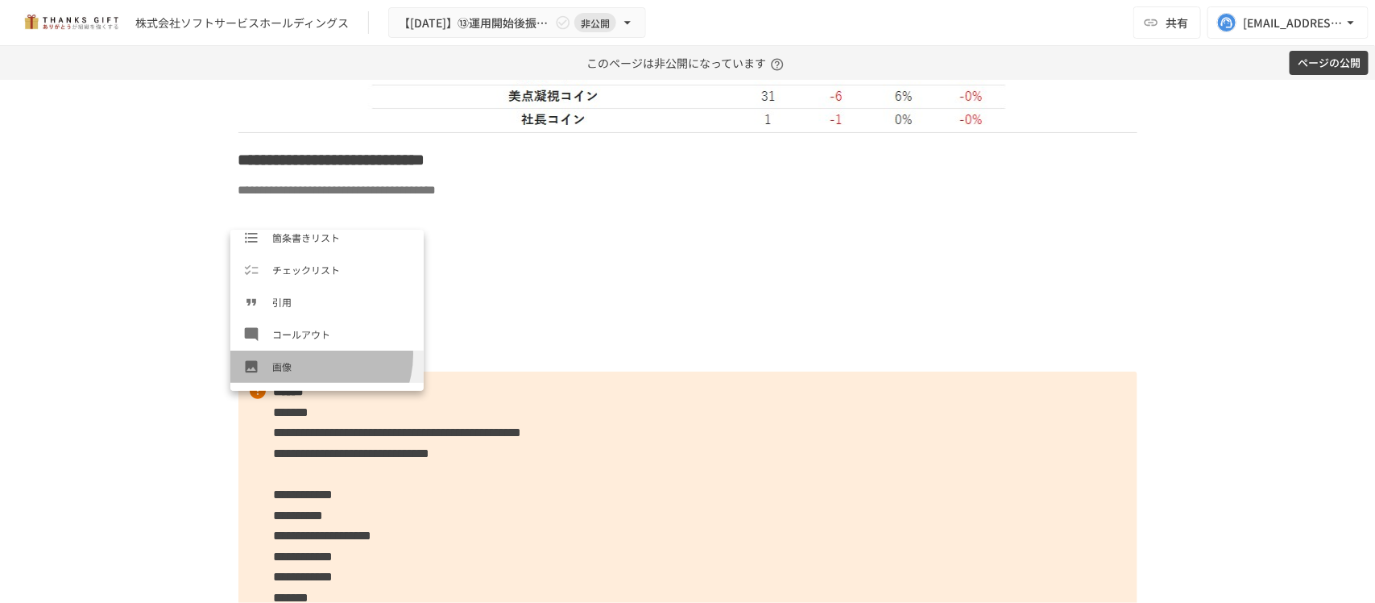
click at [309, 355] on li "画像" at bounding box center [326, 367] width 193 height 32
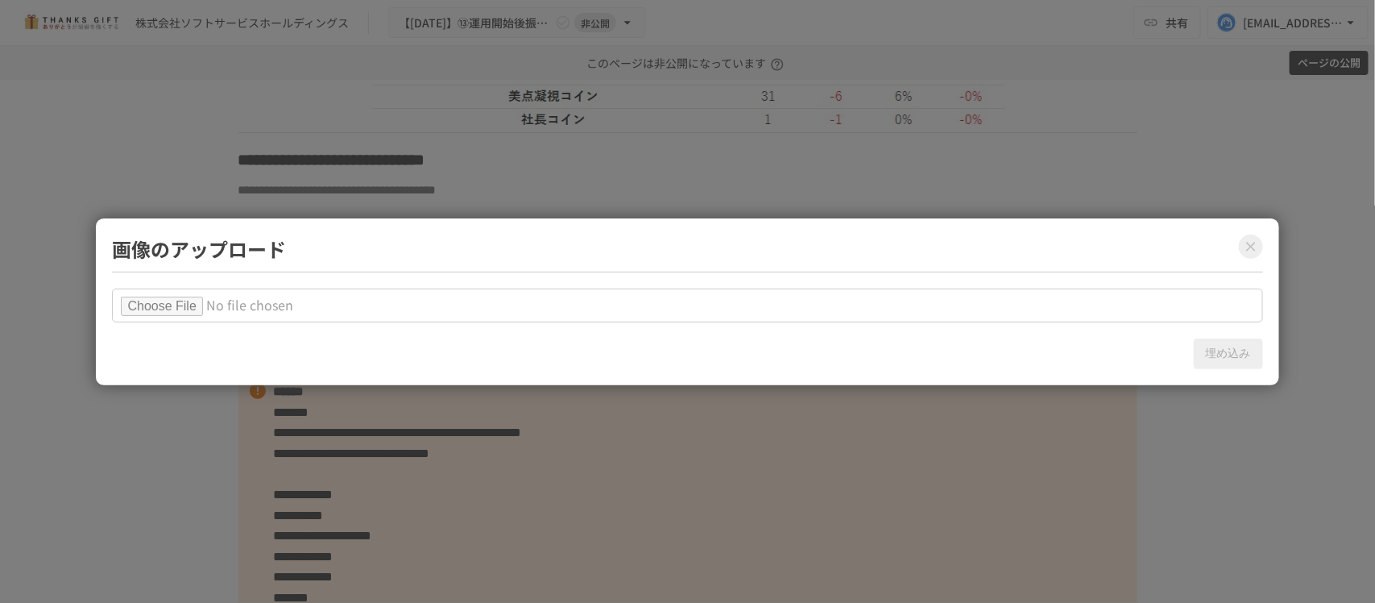
click at [199, 298] on input "file" at bounding box center [687, 305] width 1151 height 34
type input "**********"
click at [1225, 342] on button "埋め込み" at bounding box center [1228, 353] width 69 height 31
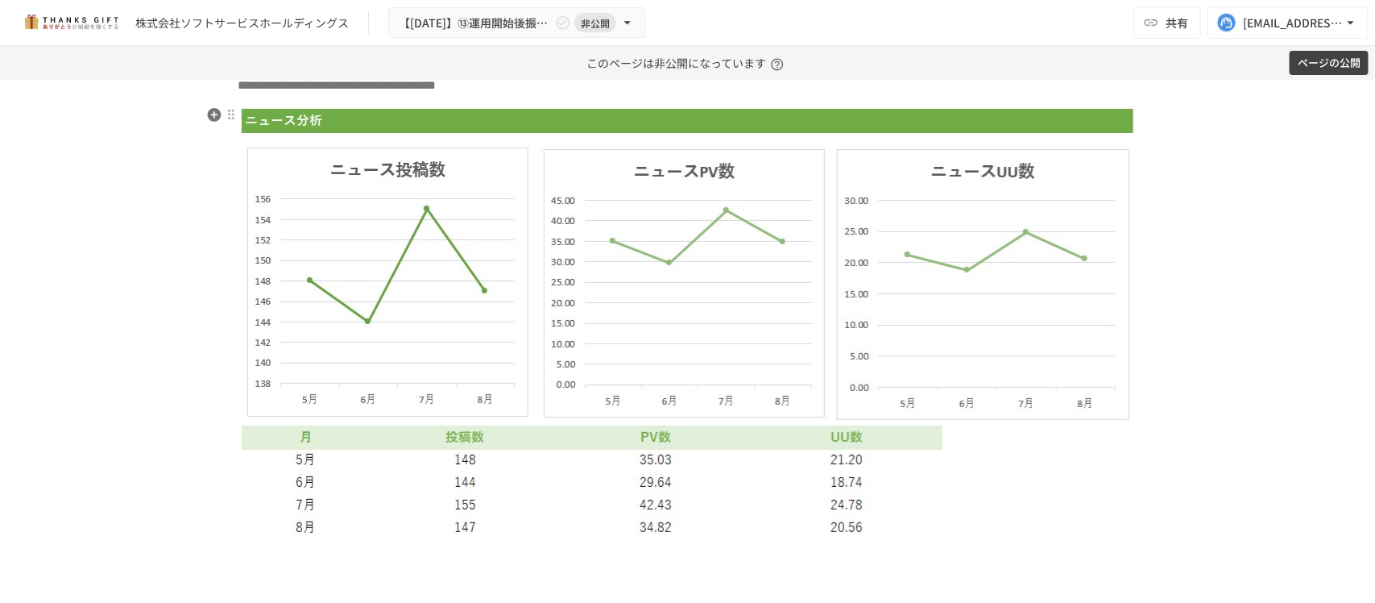
scroll to position [4393, 0]
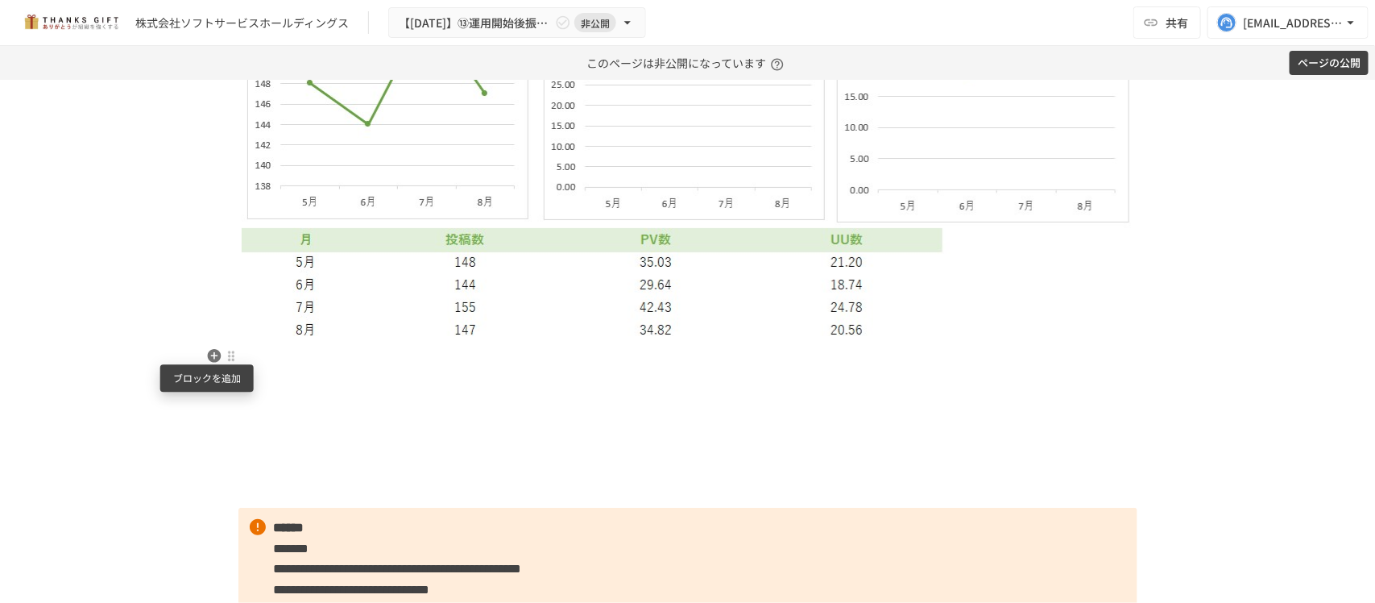
click at [207, 355] on icon "button" at bounding box center [214, 355] width 16 height 16
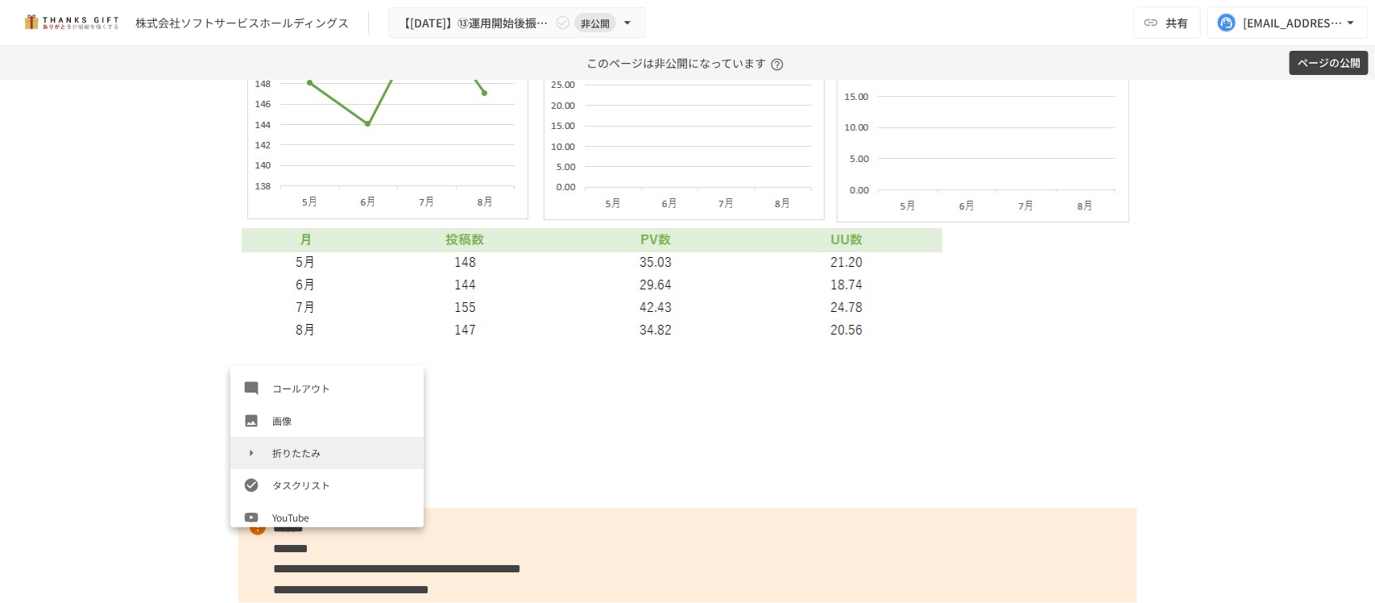
scroll to position [302, 0]
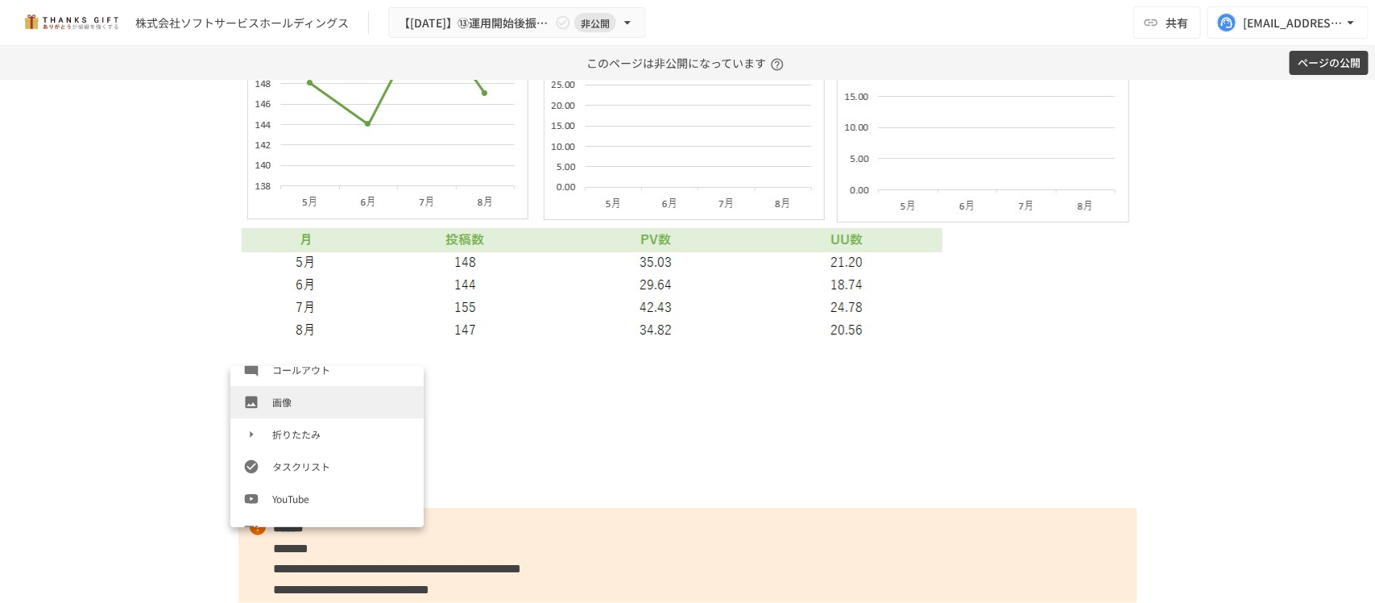
click at [309, 403] on span "画像" at bounding box center [341, 401] width 139 height 15
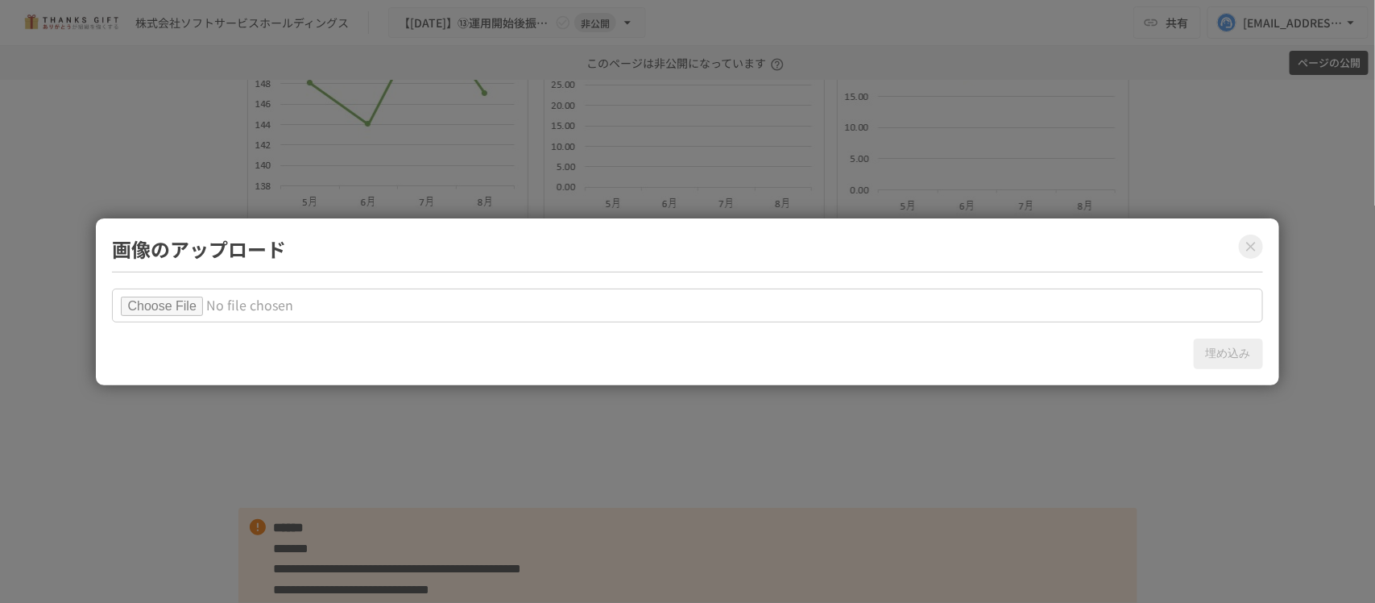
click at [195, 307] on input "file" at bounding box center [687, 305] width 1151 height 34
type input "**********"
click at [1237, 353] on button "埋め込み" at bounding box center [1228, 353] width 69 height 31
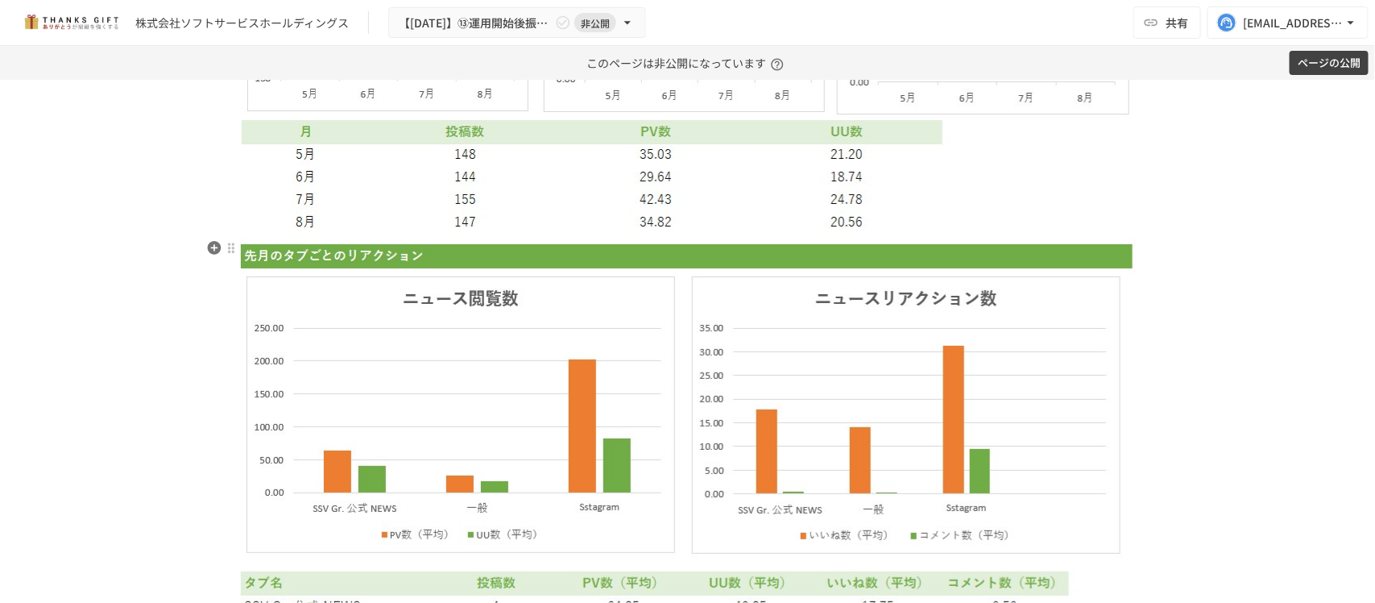
scroll to position [4796, 0]
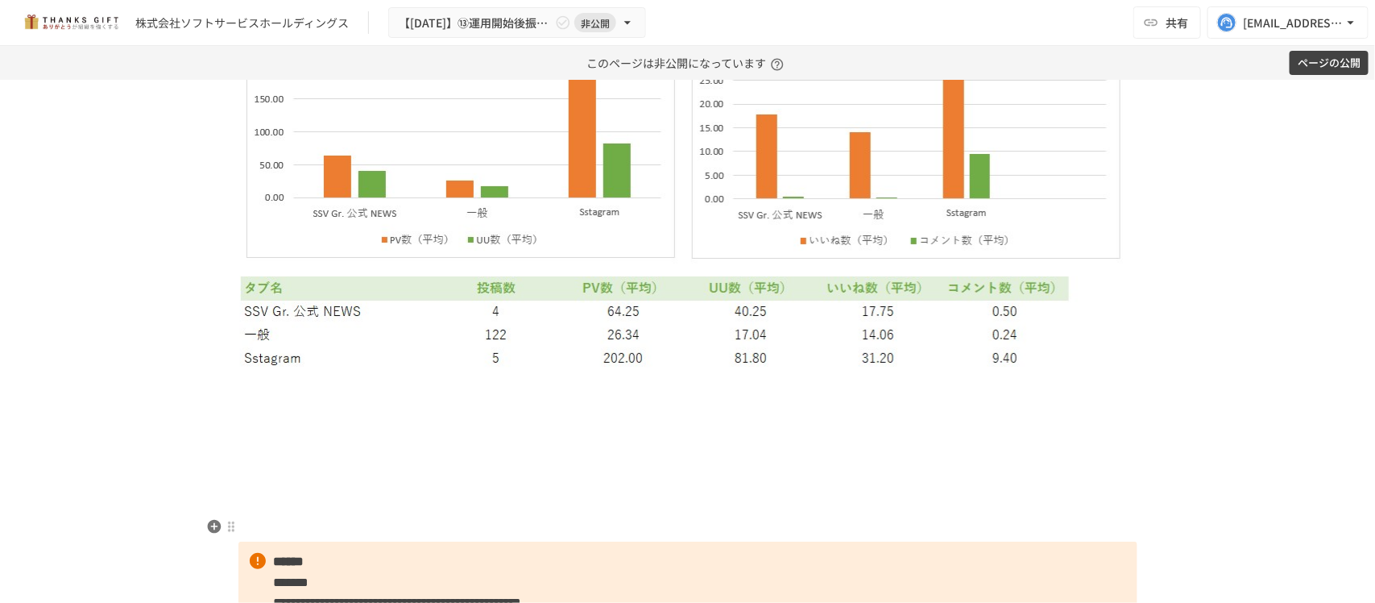
click at [493, 533] on p at bounding box center [688, 524] width 899 height 21
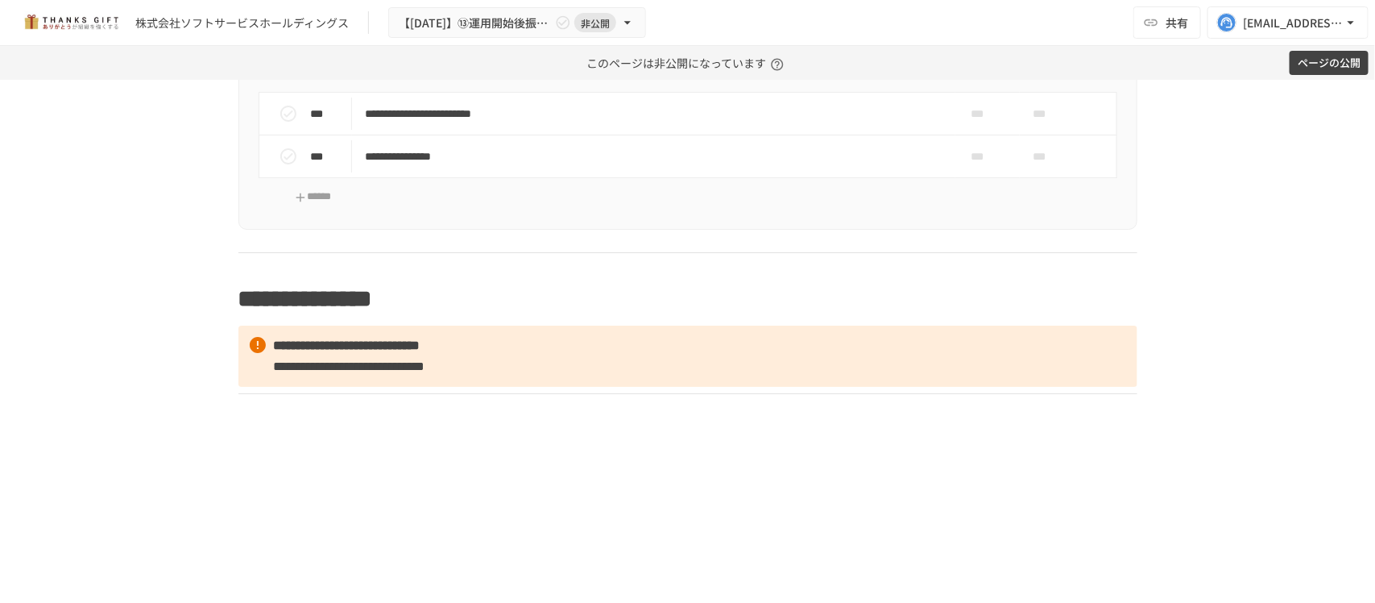
scroll to position [5501, 0]
click at [315, 351] on strong "**********" at bounding box center [347, 344] width 147 height 12
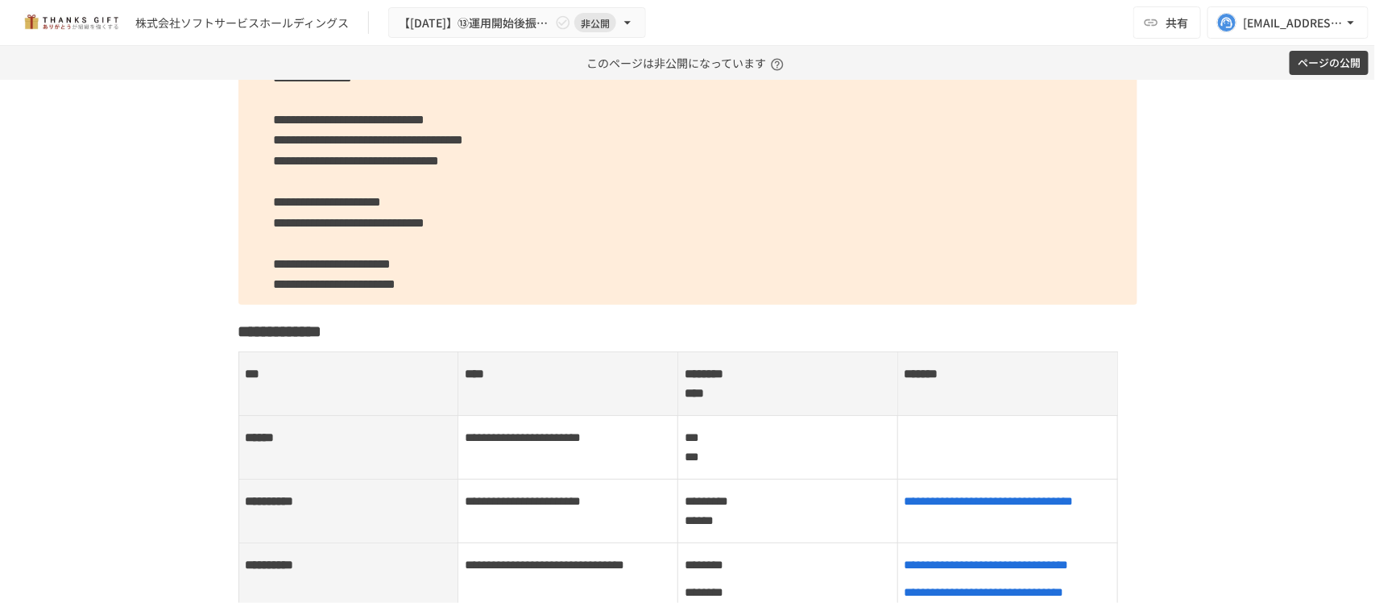
scroll to position [0, 0]
